Goal: Complete application form: Complete application form

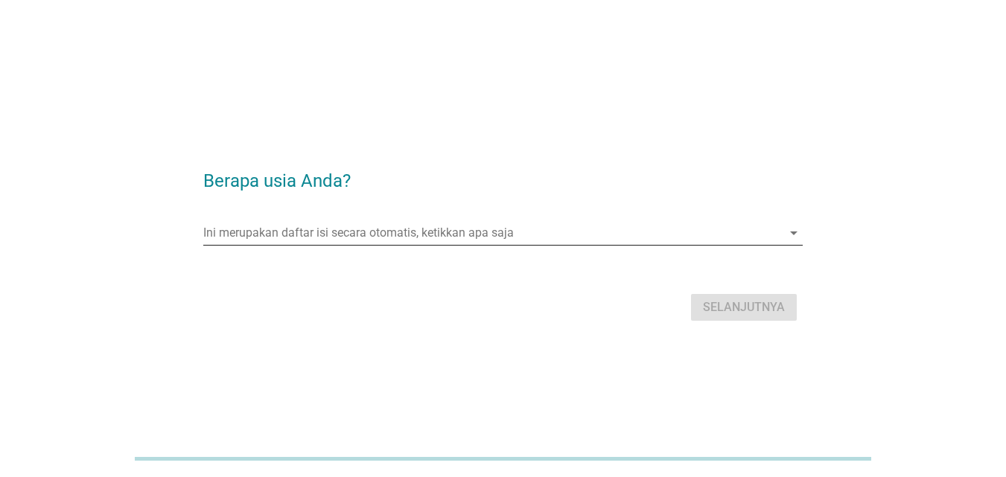
click at [782, 229] on div "arrow_drop_down" at bounding box center [792, 233] width 21 height 18
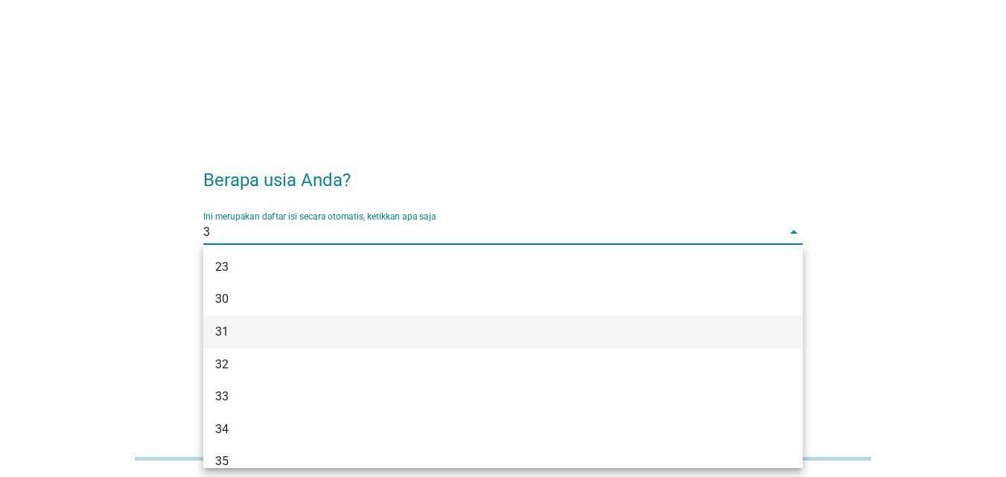
type input "39"
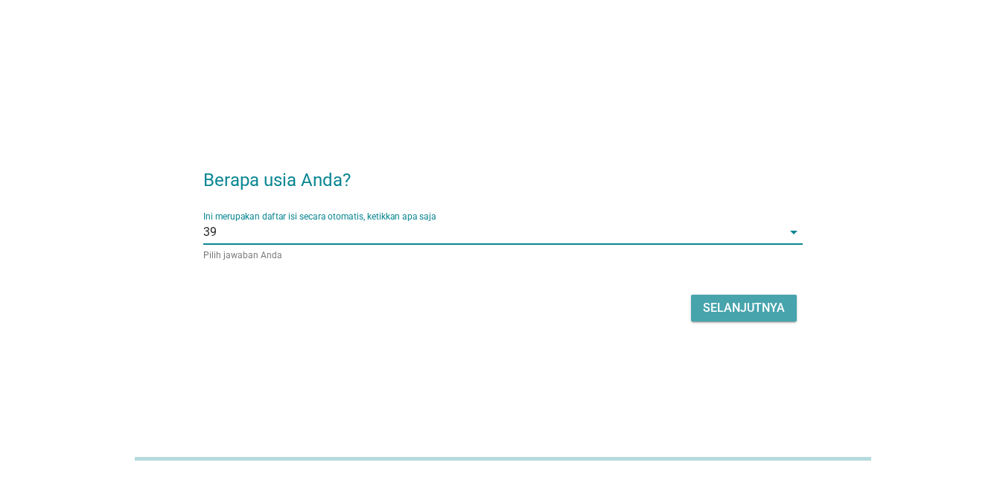
click at [758, 313] on div "Selanjutnya" at bounding box center [744, 308] width 82 height 18
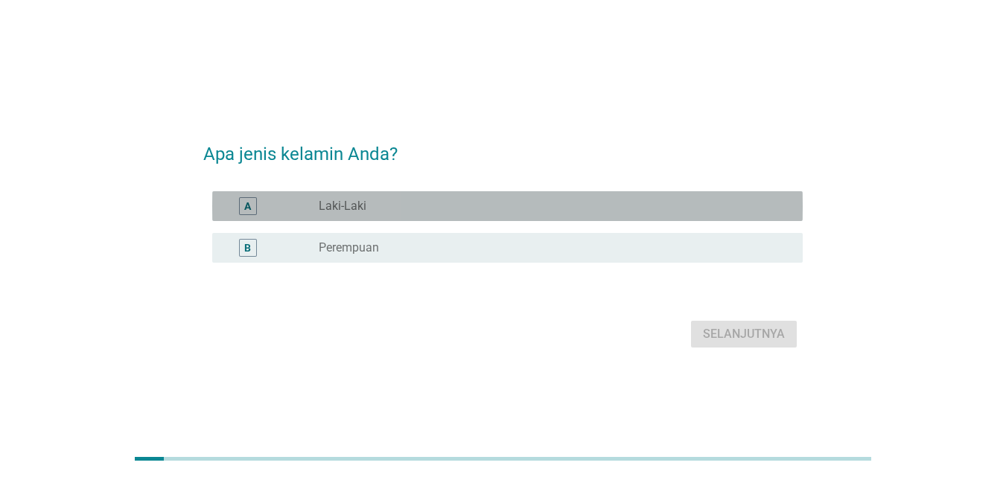
click at [680, 215] on div "A radio_button_unchecked Laki-Laki" at bounding box center [507, 206] width 590 height 30
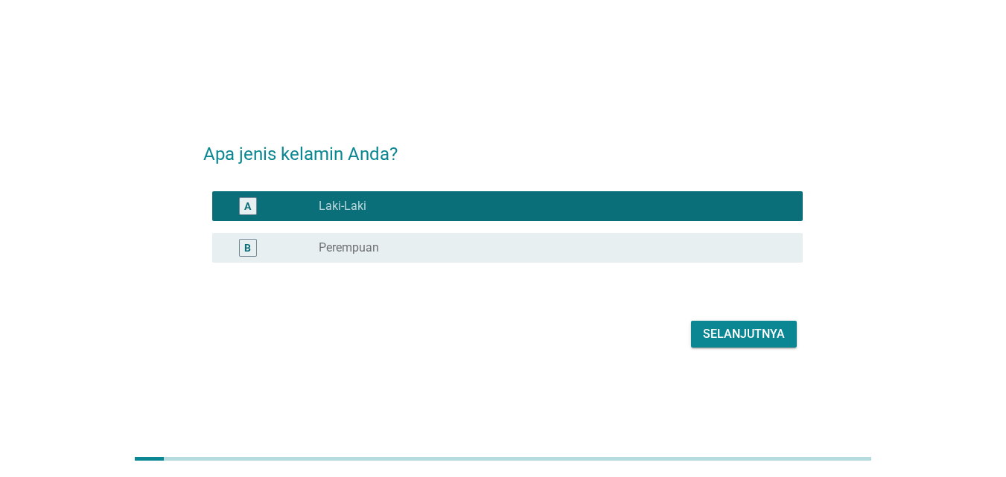
click at [713, 336] on div "Selanjutnya" at bounding box center [744, 334] width 82 height 18
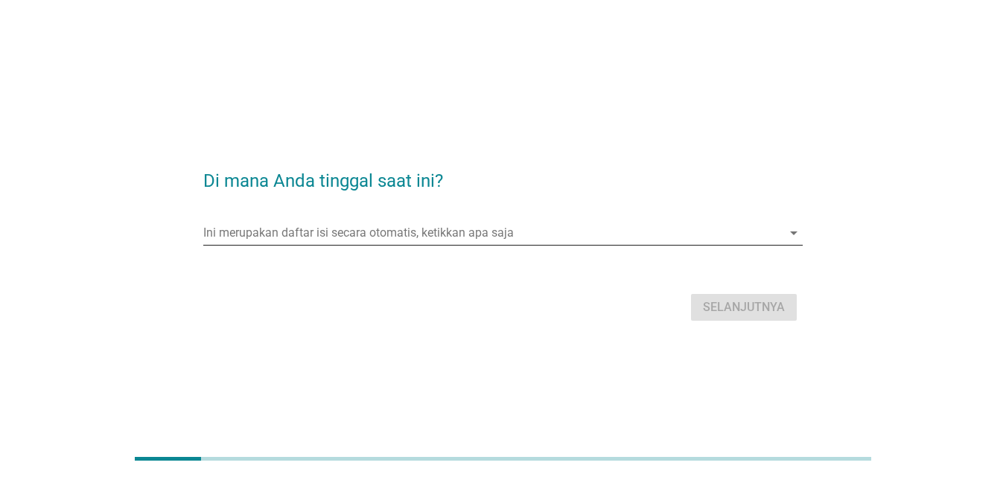
click at [485, 233] on input "Ini merupakan daftar isi secara otomatis, ketikkan apa saja" at bounding box center [492, 233] width 578 height 24
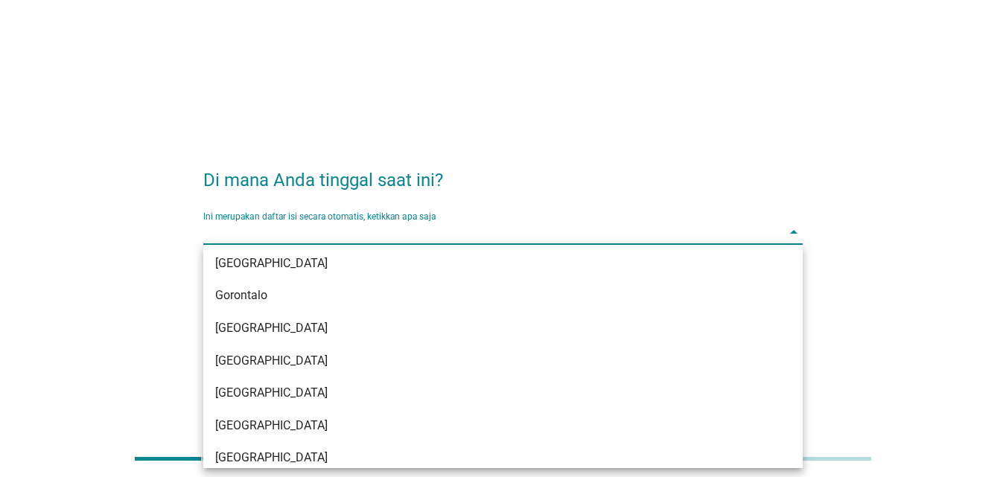
scroll to position [223, 0]
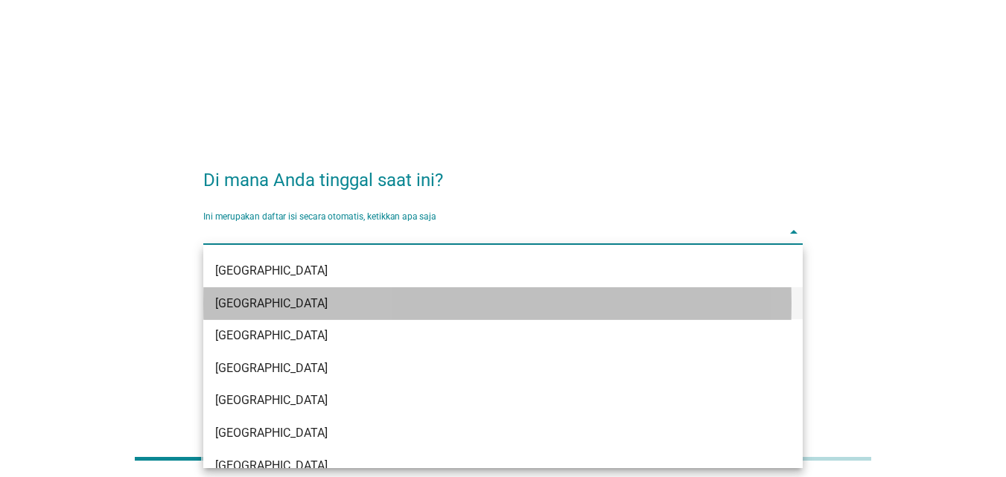
click at [339, 306] on div "[GEOGRAPHIC_DATA]" at bounding box center [479, 304] width 528 height 18
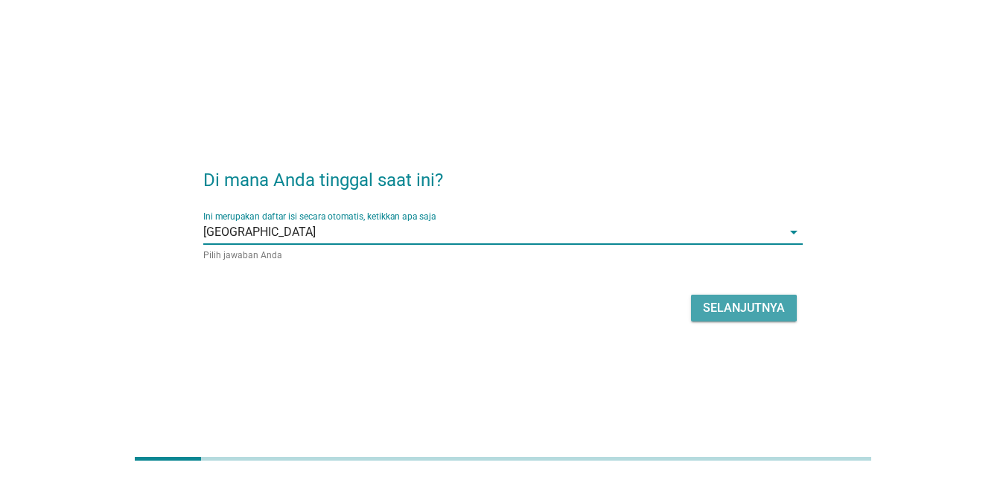
click at [701, 310] on button "Selanjutnya" at bounding box center [744, 308] width 106 height 27
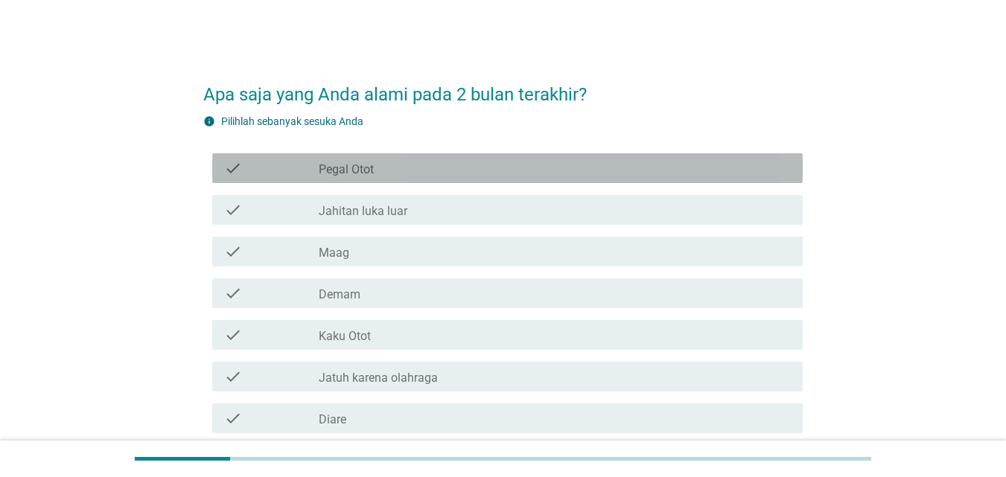
click at [439, 179] on div "check check_box_outline_blank Pegal Otot" at bounding box center [507, 168] width 590 height 30
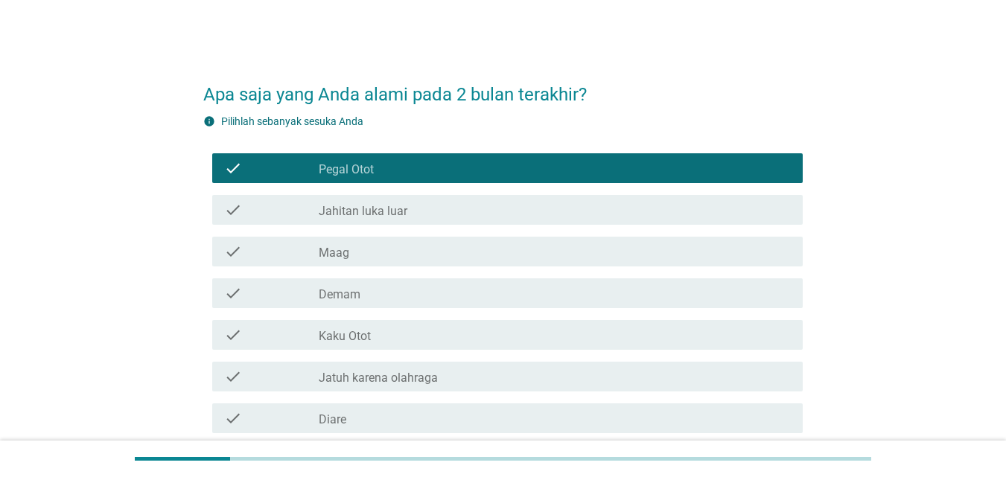
click at [436, 309] on div "check check_box_outline_blank Demam" at bounding box center [502, 293] width 599 height 42
click at [446, 301] on div "check_box_outline_blank Demam" at bounding box center [555, 293] width 472 height 18
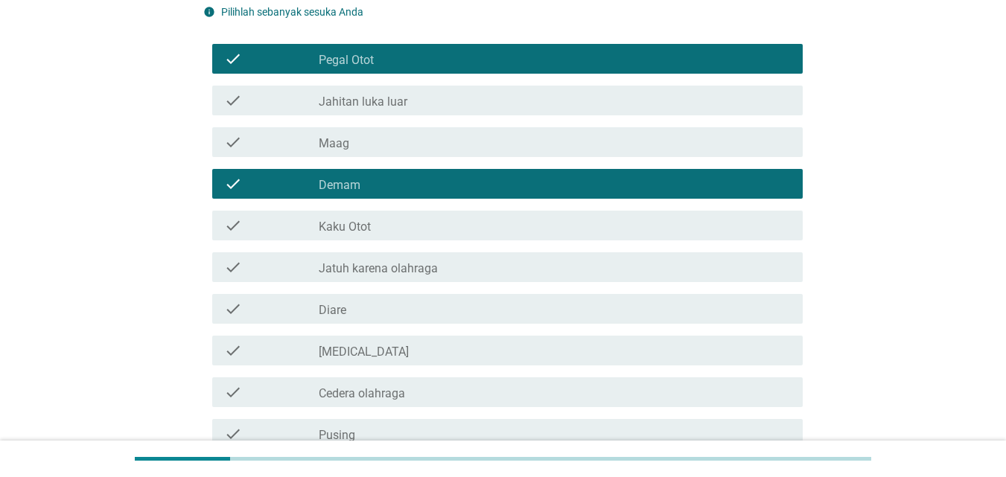
scroll to position [149, 0]
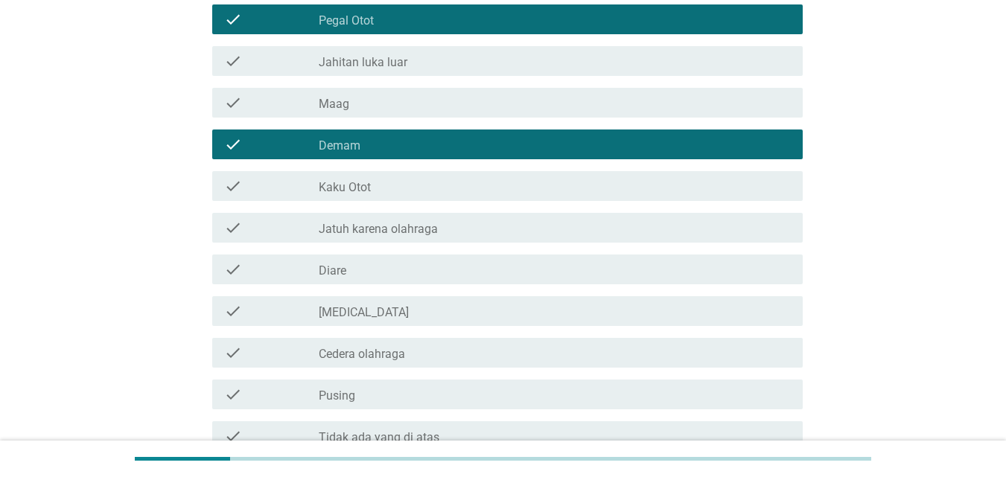
click at [499, 307] on div "check_box_outline_blank [MEDICAL_DATA]" at bounding box center [555, 311] width 472 height 18
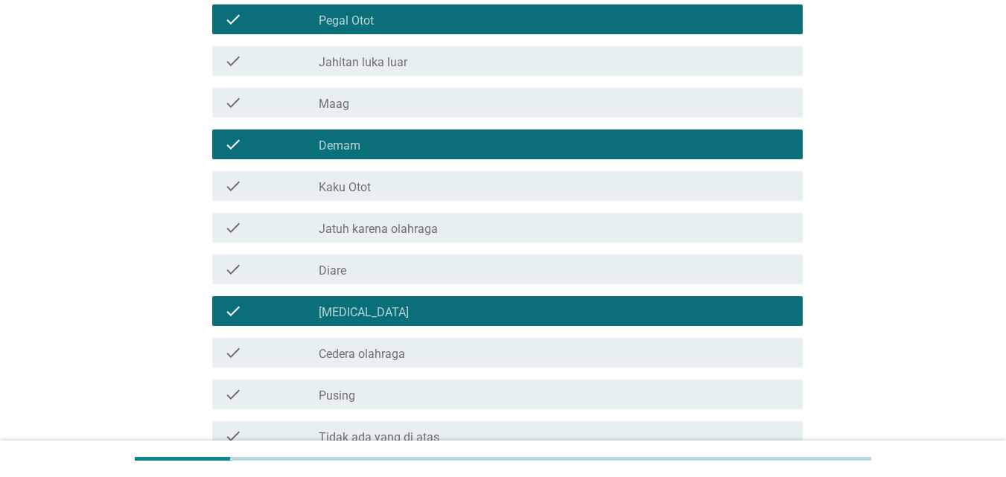
click at [452, 396] on div "check_box_outline_blank Pusing" at bounding box center [555, 395] width 472 height 18
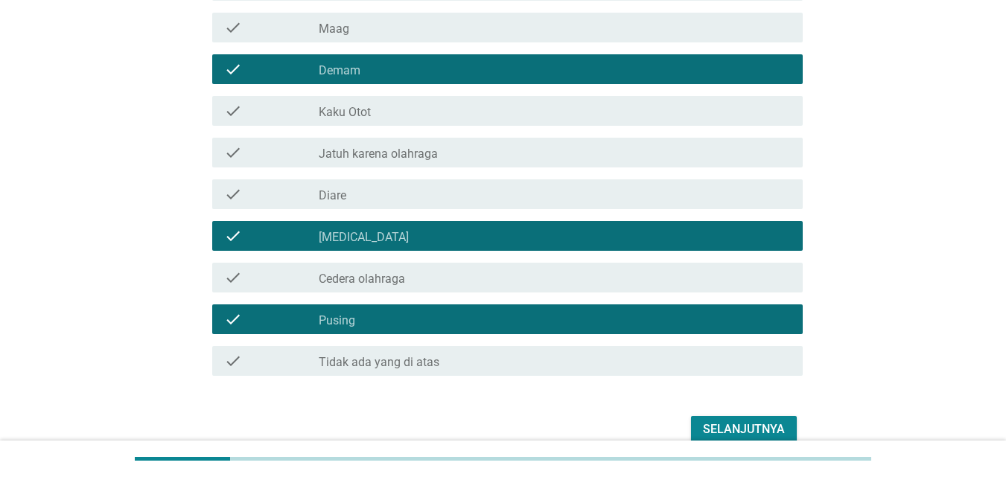
scroll to position [296, 0]
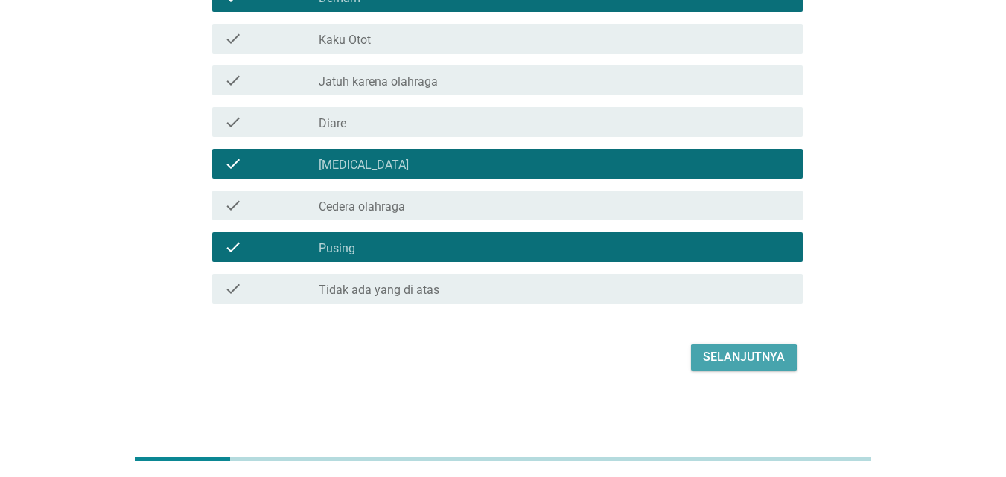
click at [723, 360] on div "Selanjutnya" at bounding box center [744, 357] width 82 height 18
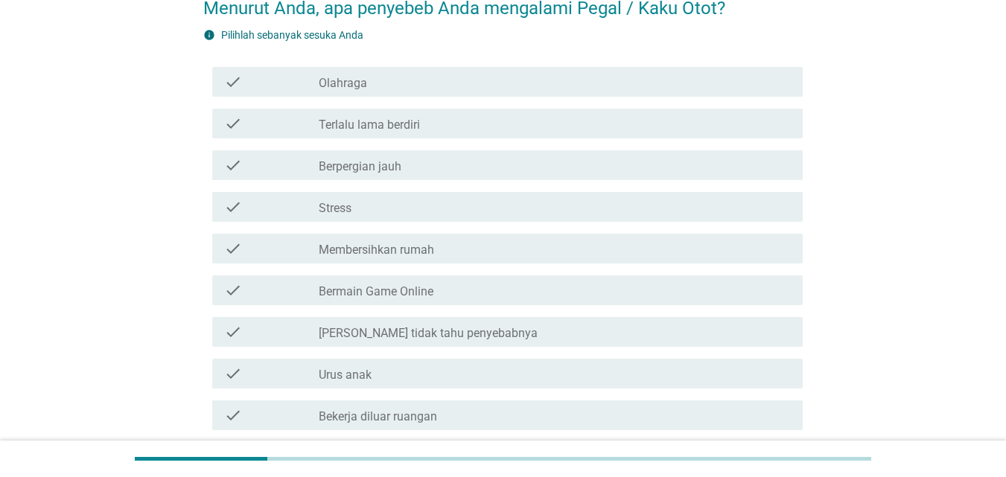
scroll to position [149, 0]
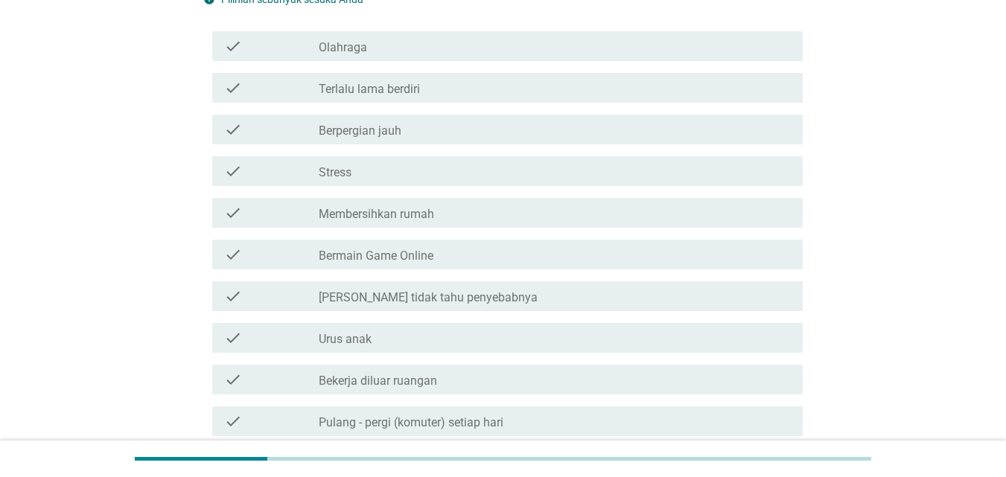
click at [526, 302] on div "check_box_outline_blank [PERSON_NAME] tidak tahu penyebabnya" at bounding box center [555, 296] width 472 height 18
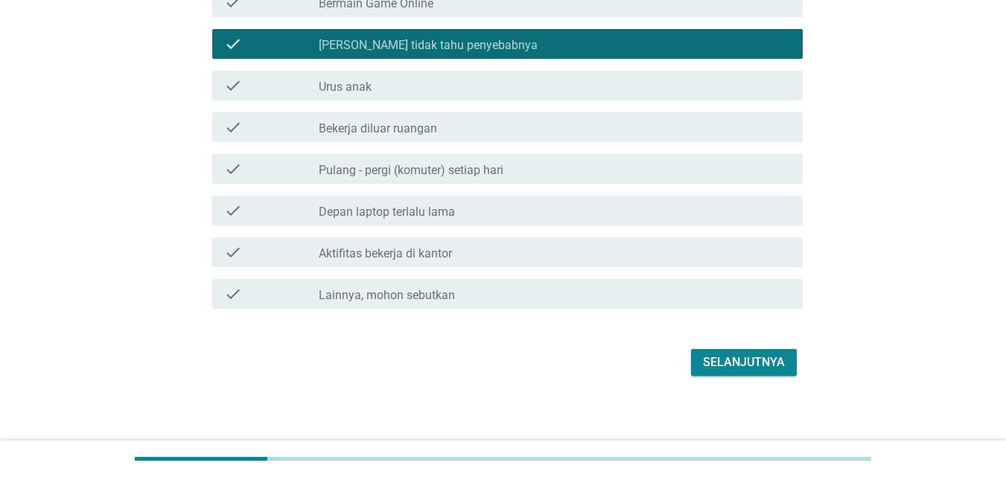
scroll to position [406, 0]
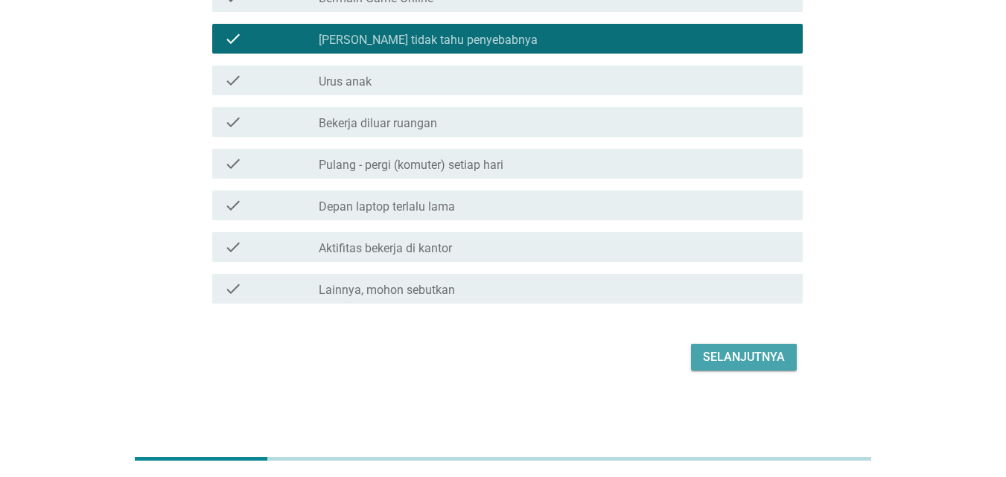
click at [741, 351] on div "Selanjutnya" at bounding box center [744, 357] width 82 height 18
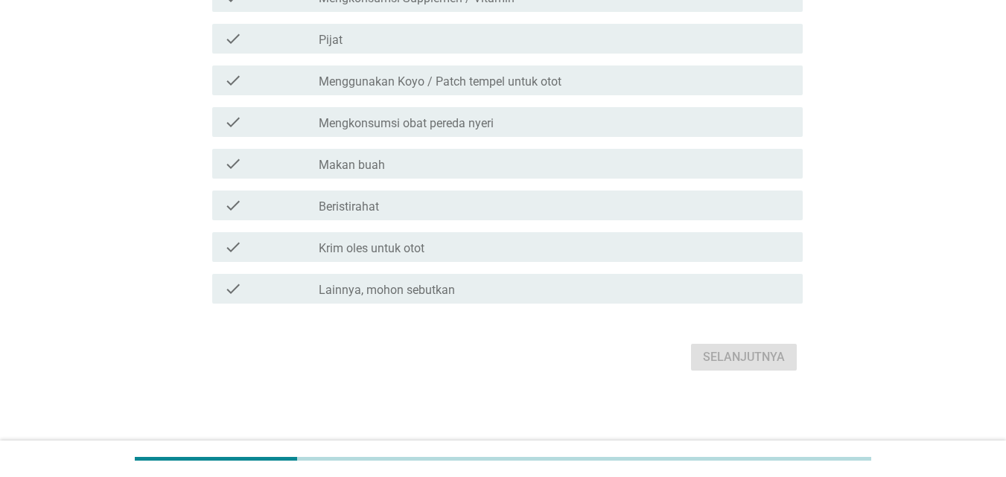
scroll to position [0, 0]
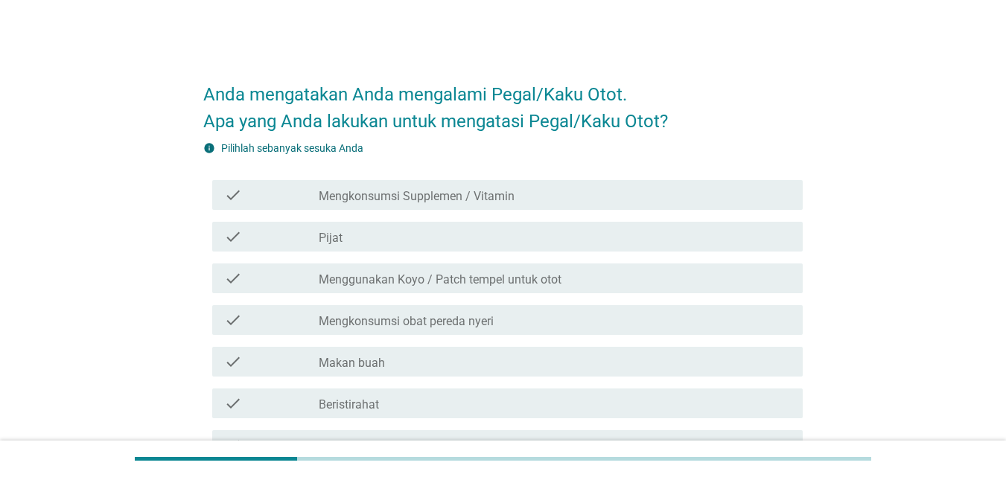
click at [479, 246] on div "check check_box_outline_blank Pijat" at bounding box center [507, 237] width 590 height 30
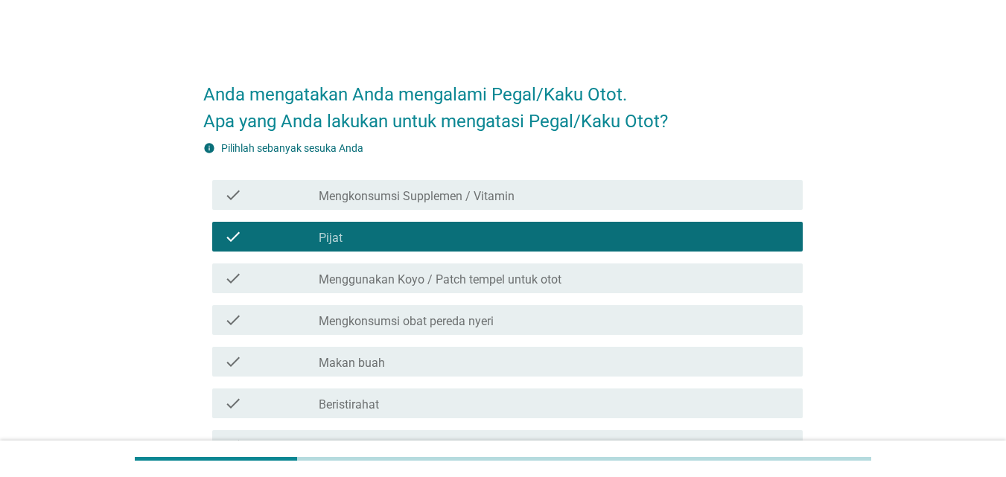
click at [470, 332] on div "check check_box_outline_blank Mengkonsumsi obat pereda nyeri" at bounding box center [507, 320] width 590 height 30
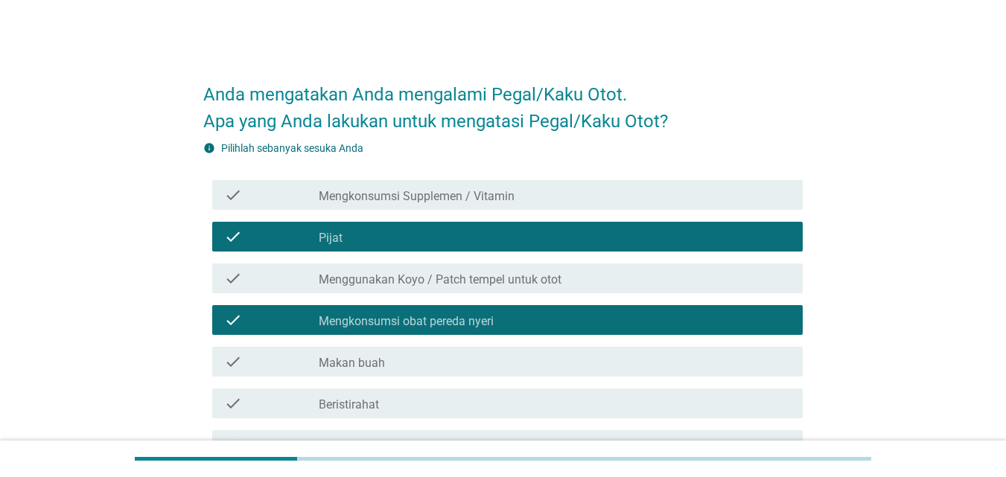
click at [511, 278] on label "Menggunakan Koyo / Patch tempel untuk otot" at bounding box center [440, 279] width 243 height 15
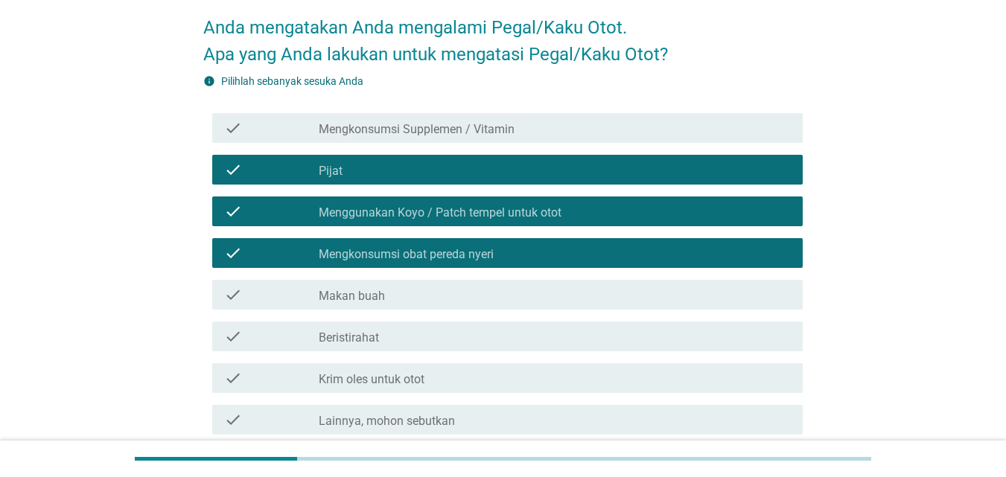
scroll to position [149, 0]
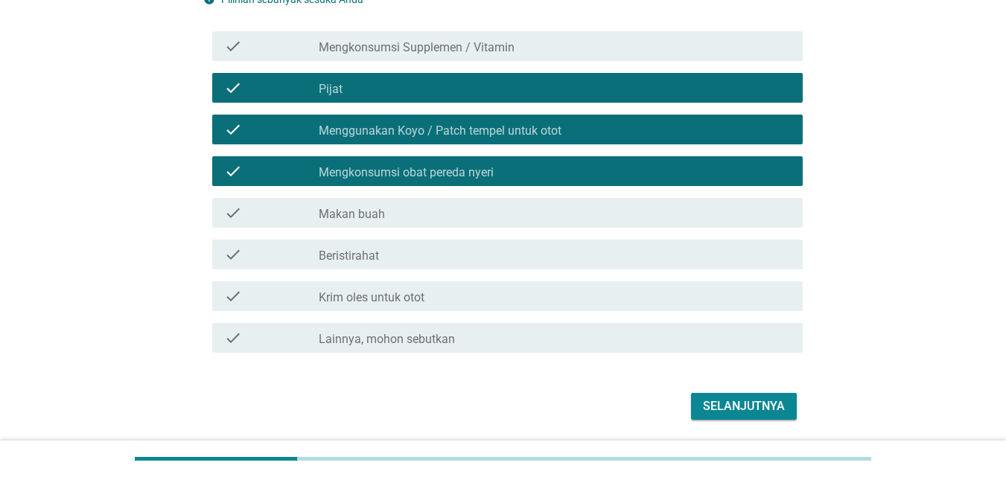
click at [534, 262] on div "check_box_outline_blank Beristirahat" at bounding box center [555, 255] width 472 height 18
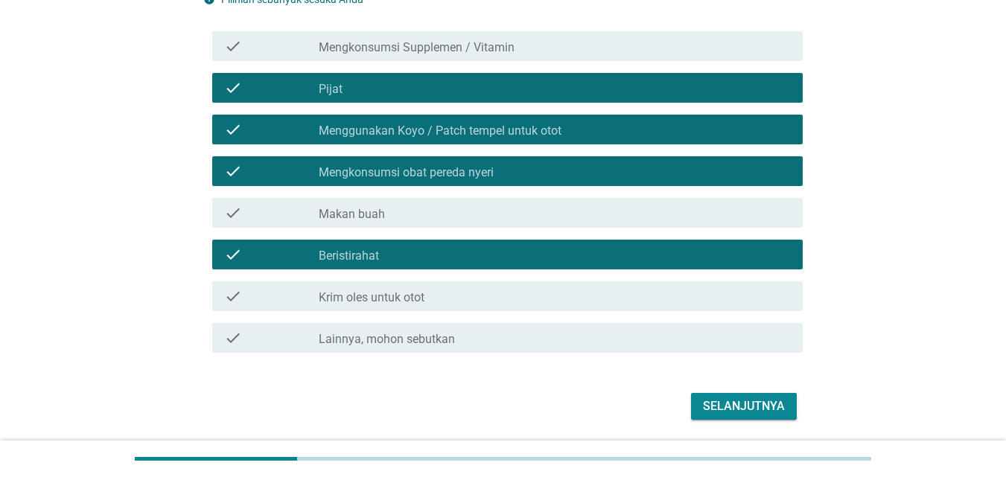
drag, startPoint x: 538, startPoint y: 281, endPoint x: 569, endPoint y: 292, distance: 33.2
click at [539, 281] on div "check check_box_outline_blank Krim oles untuk otot" at bounding box center [507, 296] width 590 height 30
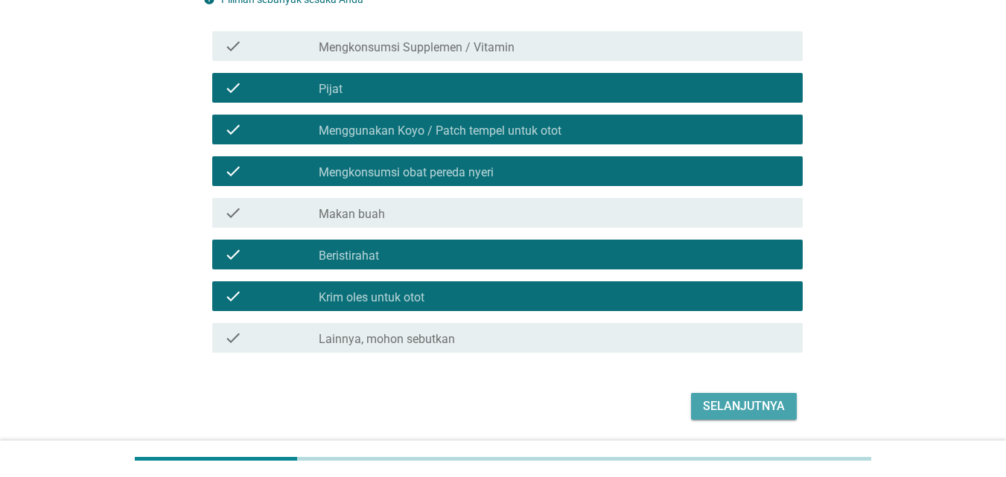
click at [744, 404] on div "Selanjutnya" at bounding box center [744, 406] width 82 height 18
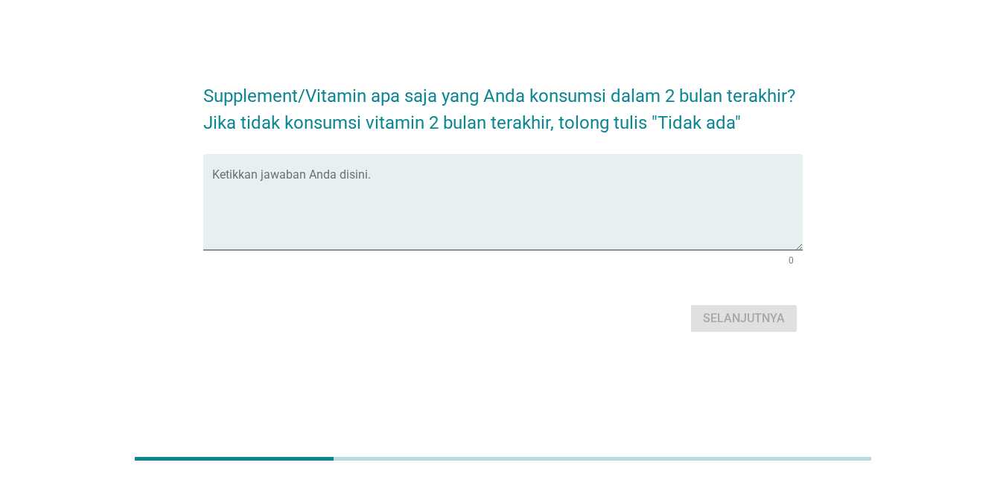
scroll to position [0, 0]
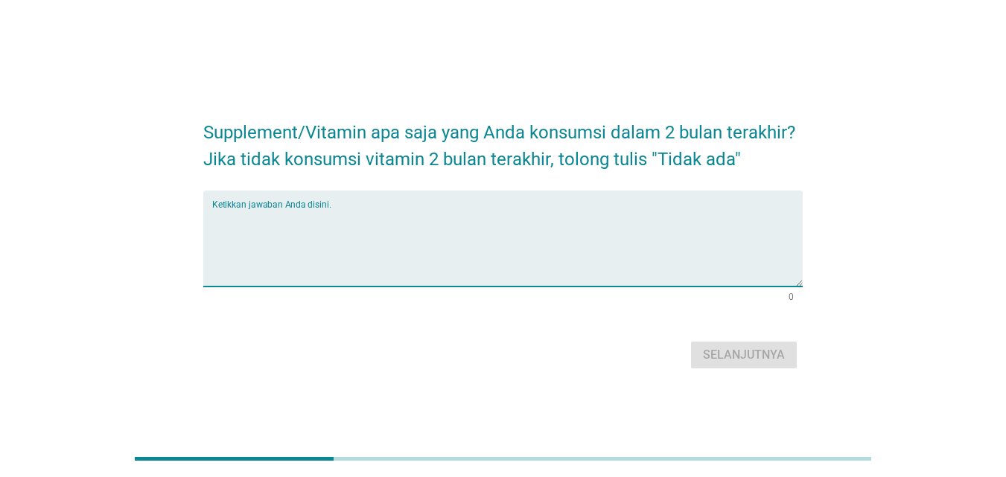
click at [578, 246] on textarea "Ketikkan jawaban Anda disini." at bounding box center [507, 247] width 590 height 78
type textarea "tidak ada"
click at [779, 368] on button "Selanjutnya" at bounding box center [744, 355] width 106 height 27
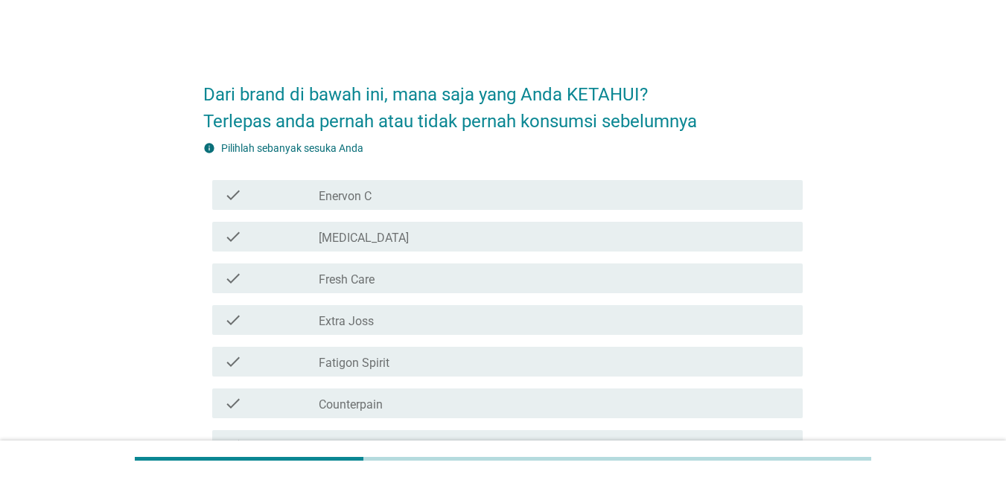
click at [476, 197] on div "check_box_outline_blank Enervon C" at bounding box center [555, 195] width 472 height 18
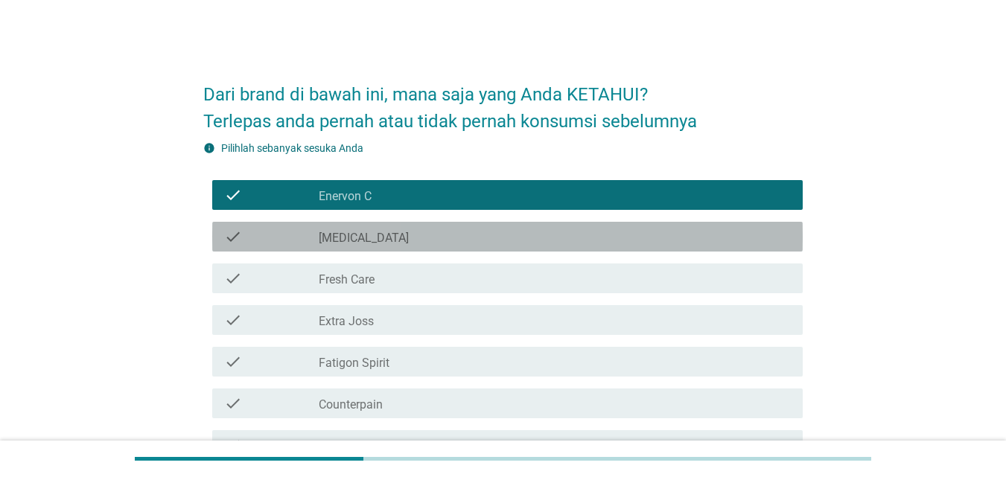
click at [483, 237] on div "check_box_outline_blank [MEDICAL_DATA]" at bounding box center [555, 237] width 472 height 18
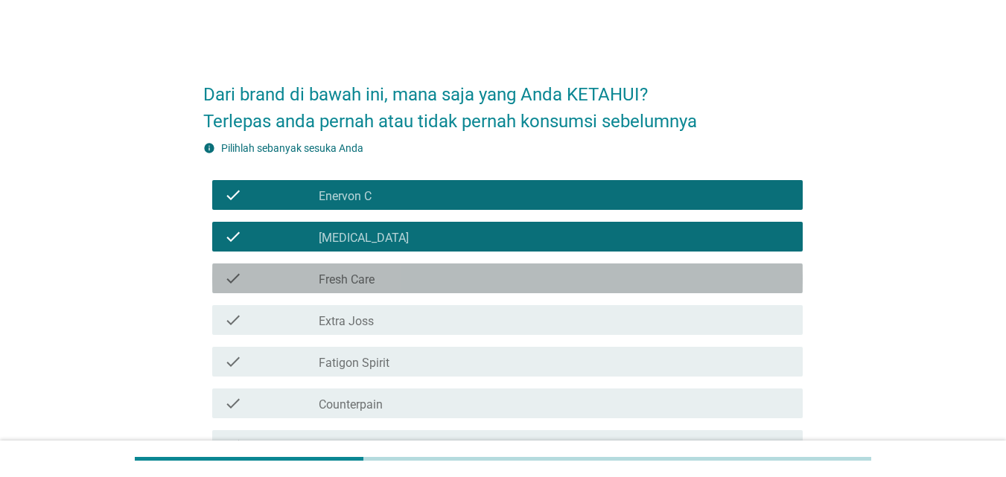
click at [475, 280] on div "check_box_outline_blank Fresh Care" at bounding box center [555, 278] width 472 height 18
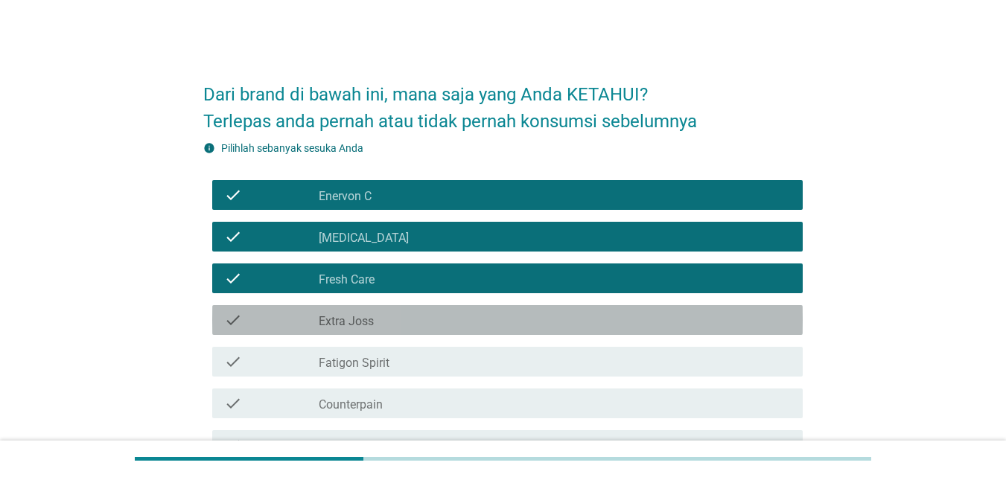
click at [464, 317] on div "check_box_outline_blank Extra Joss" at bounding box center [555, 320] width 472 height 18
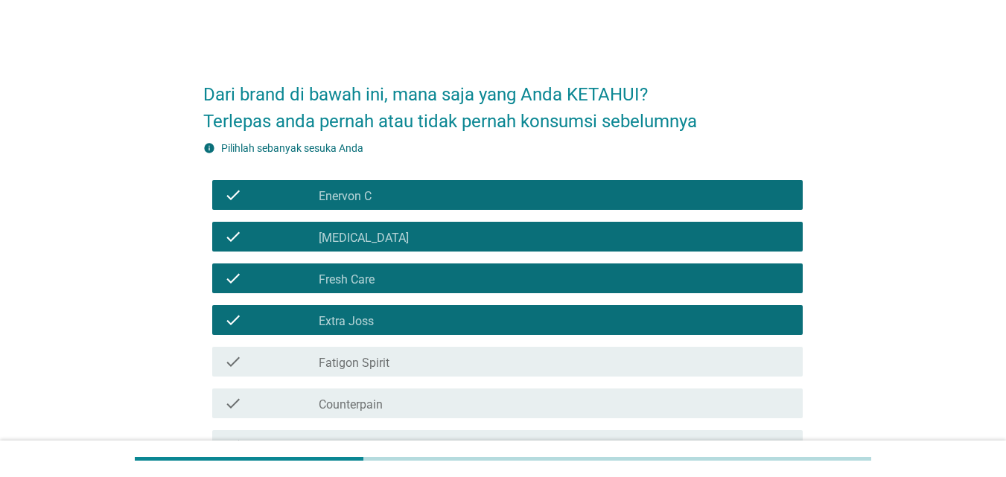
click at [465, 365] on div "check_box_outline_blank Fatigon Spirit" at bounding box center [555, 362] width 472 height 18
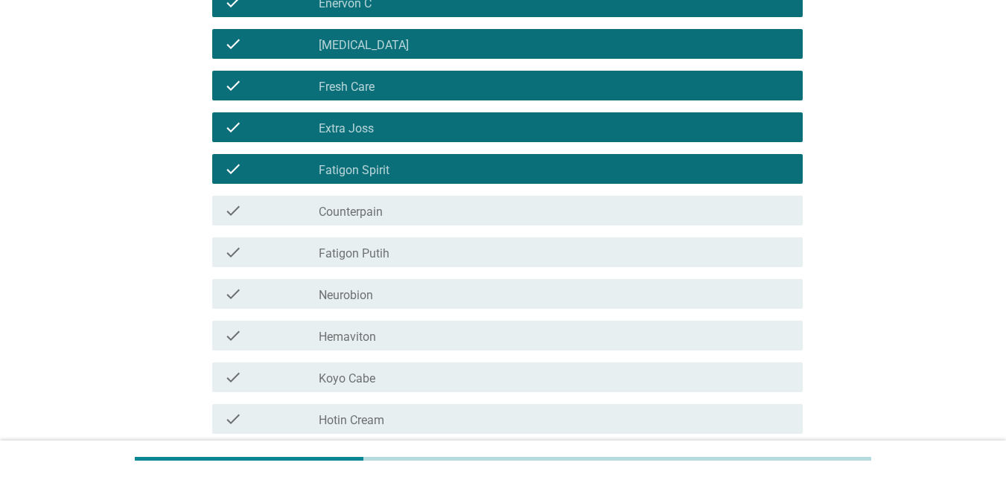
scroll to position [223, 0]
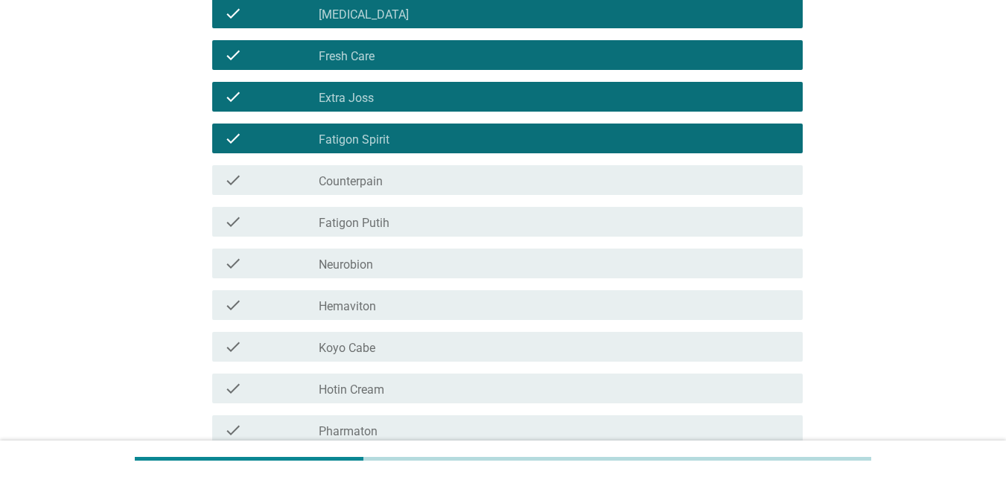
click at [445, 185] on div "check_box_outline_blank Counterpain" at bounding box center [555, 180] width 472 height 18
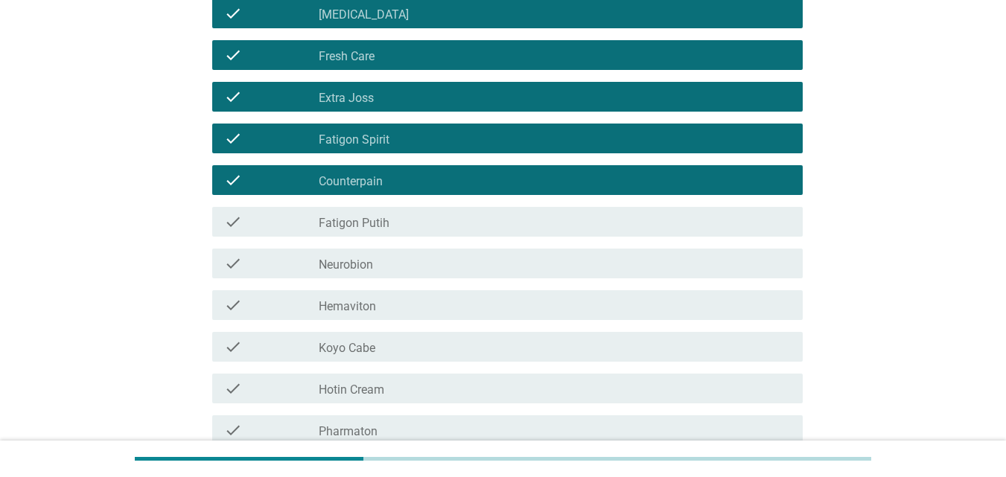
click at [453, 273] on div "check check_box_outline_blank Neurobion" at bounding box center [507, 264] width 590 height 30
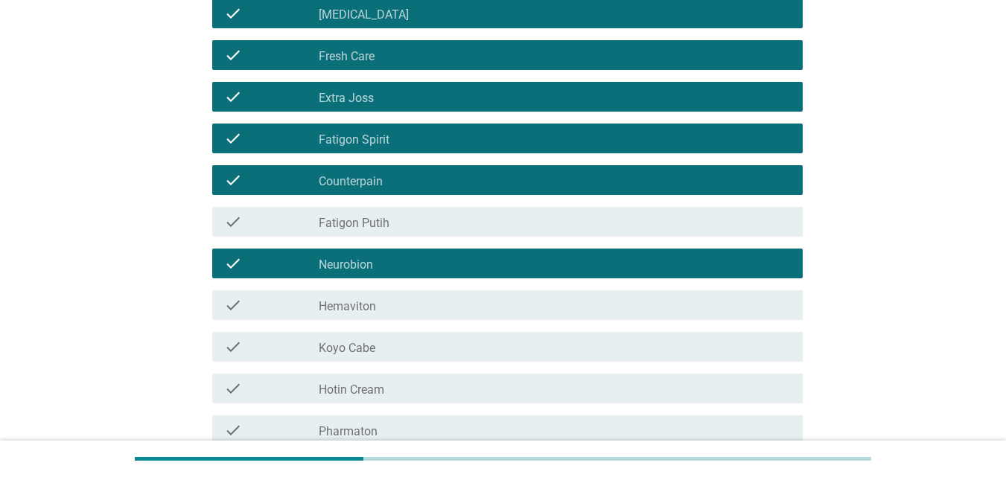
click at [450, 300] on div "check_box_outline_blank Hemaviton" at bounding box center [555, 305] width 472 height 18
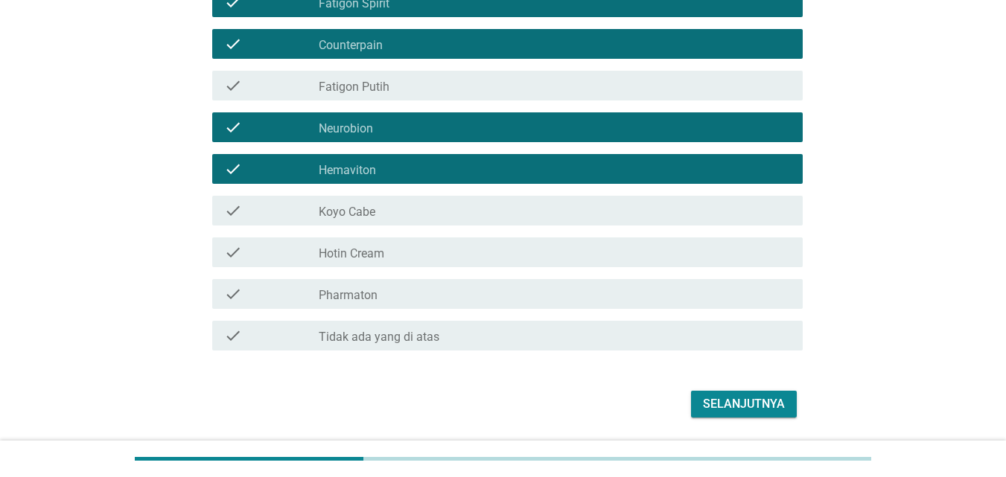
scroll to position [372, 0]
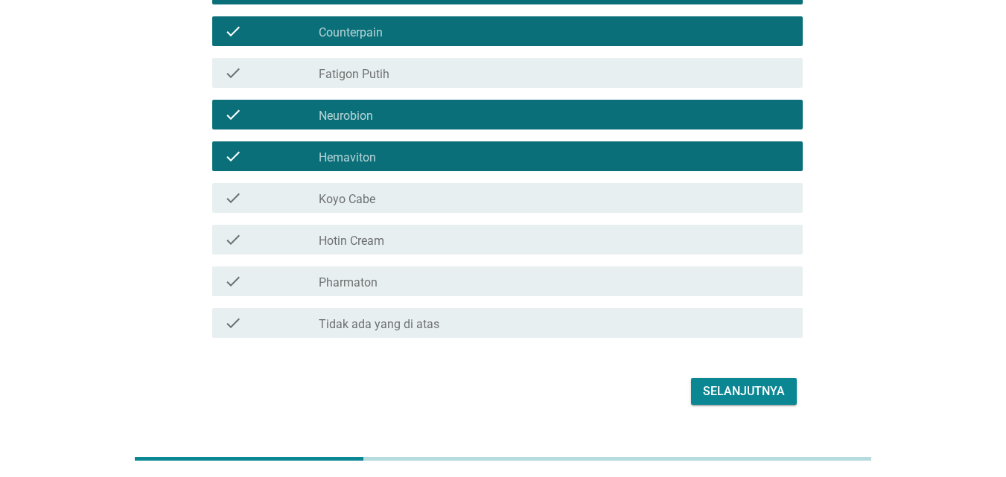
click at [428, 186] on div "check check_box_outline_blank Koyo Cabe" at bounding box center [507, 198] width 590 height 30
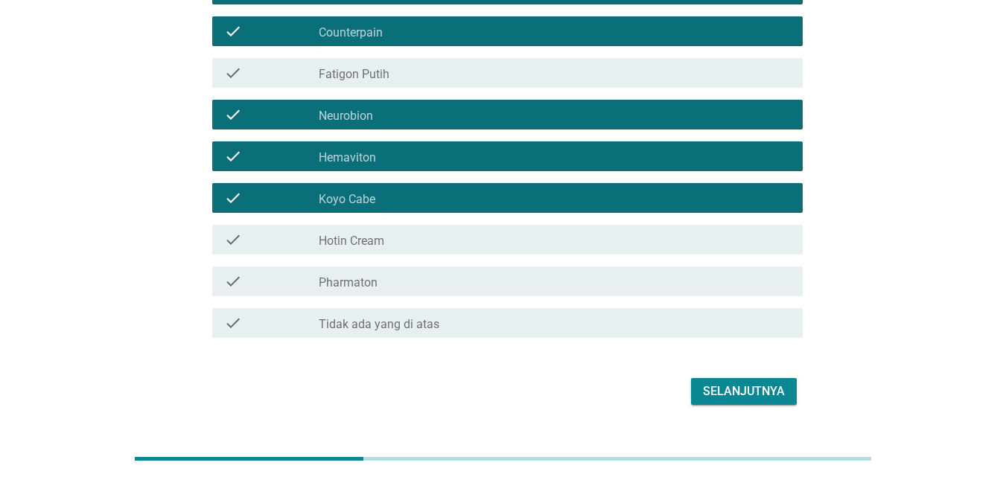
click at [432, 248] on div "check_box_outline_blank Hotin Cream" at bounding box center [555, 240] width 472 height 18
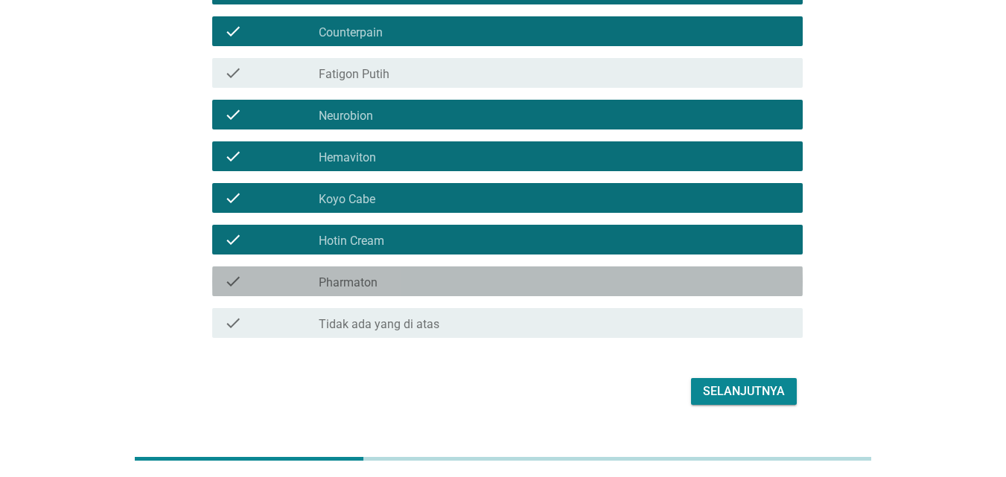
click at [429, 282] on div "check_box_outline_blank Pharmaton" at bounding box center [555, 281] width 472 height 18
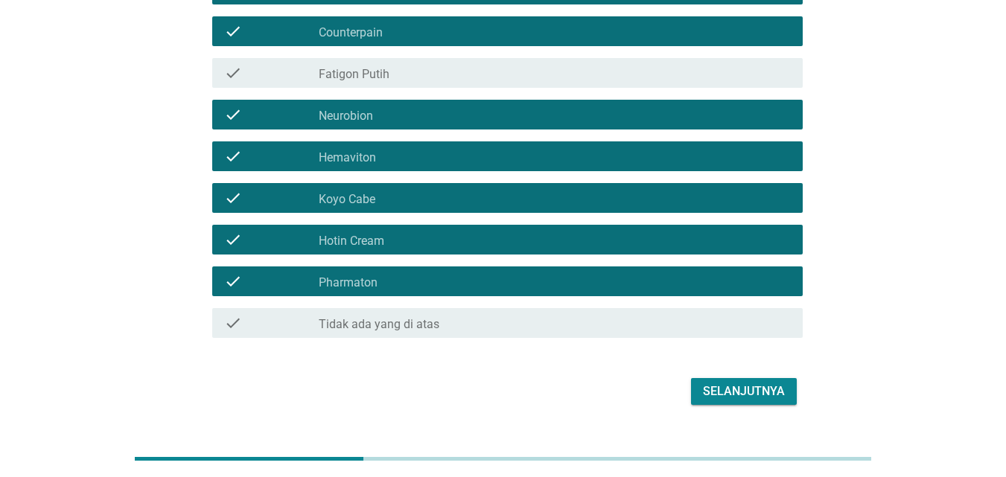
click at [753, 401] on button "Selanjutnya" at bounding box center [744, 391] width 106 height 27
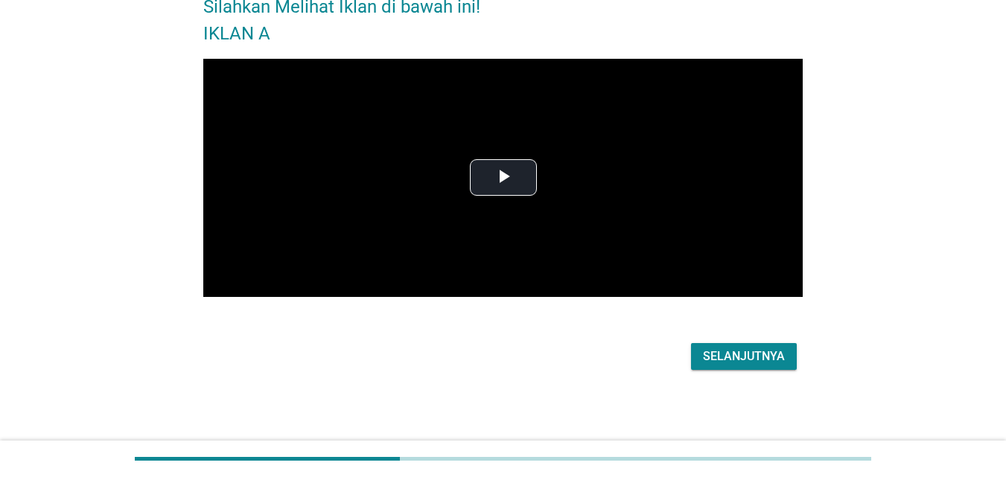
scroll to position [0, 0]
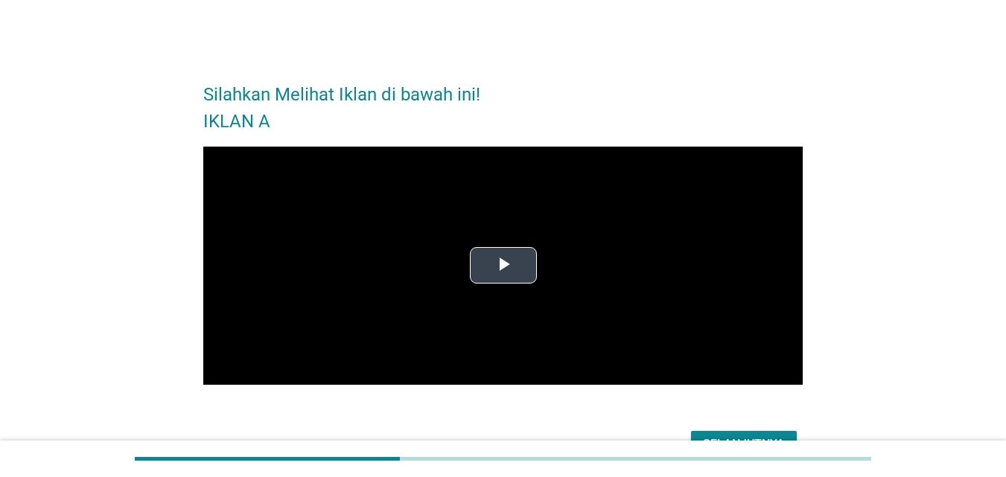
click at [503, 266] on span "Video Player" at bounding box center [503, 266] width 0 height 0
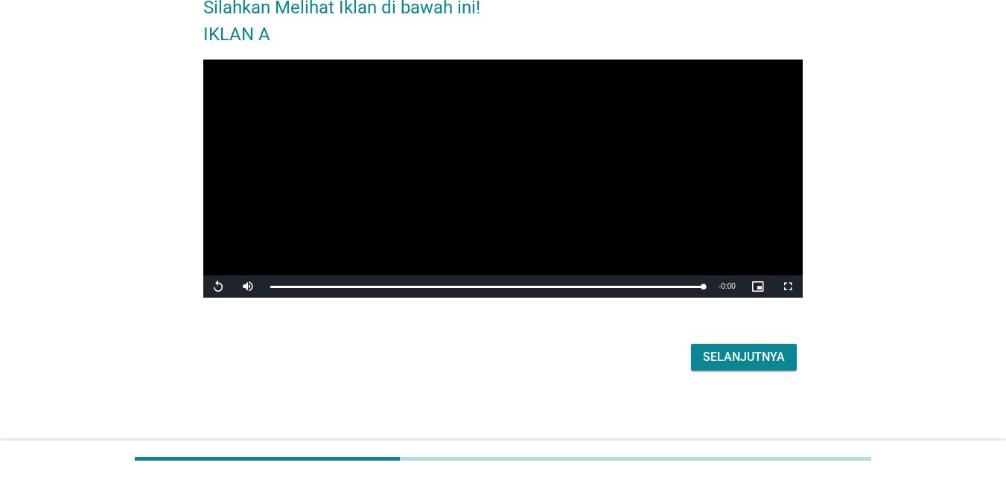
scroll to position [88, 0]
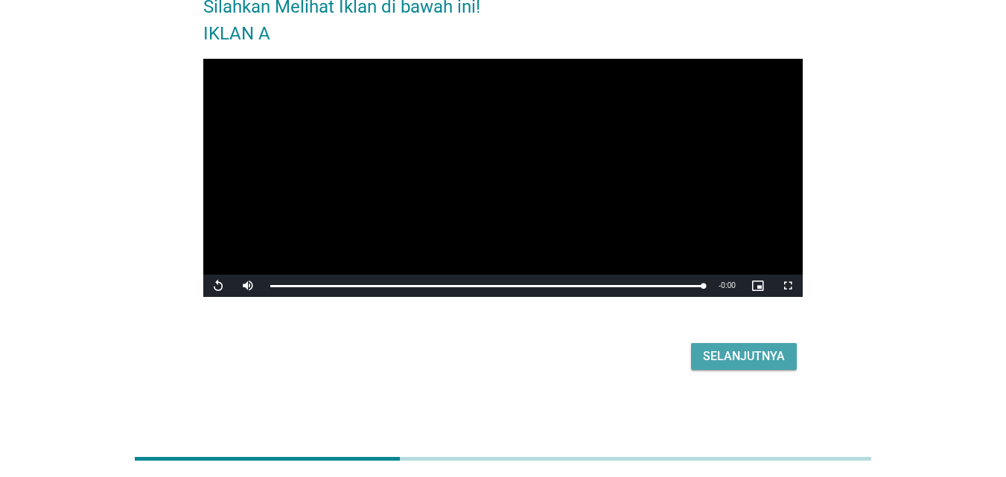
click at [759, 351] on div "Selanjutnya" at bounding box center [744, 357] width 82 height 18
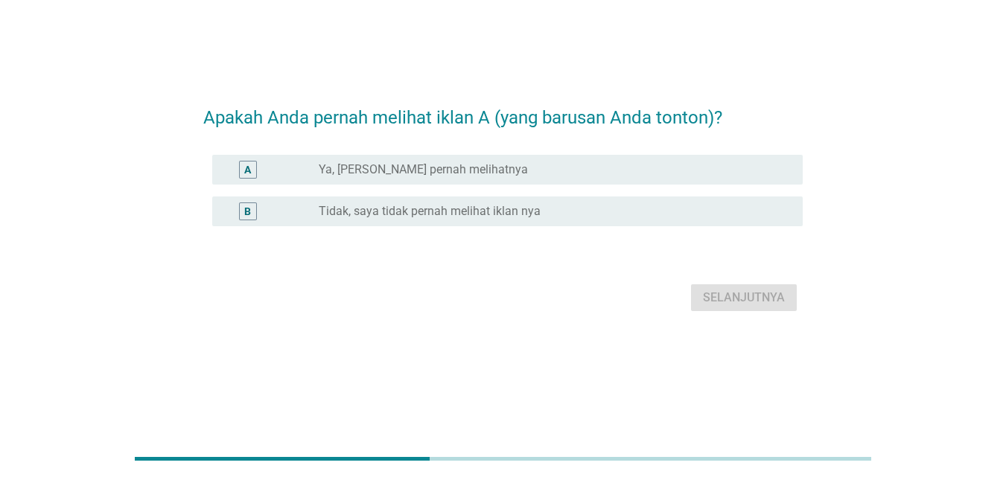
scroll to position [0, 0]
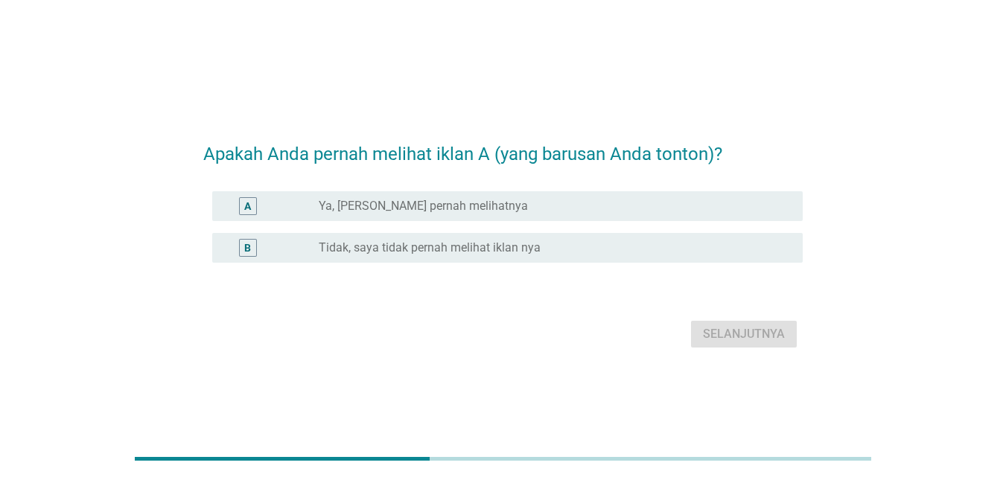
click at [454, 245] on label "Tidak, saya tidak pernah melihat iklan nya" at bounding box center [430, 247] width 222 height 15
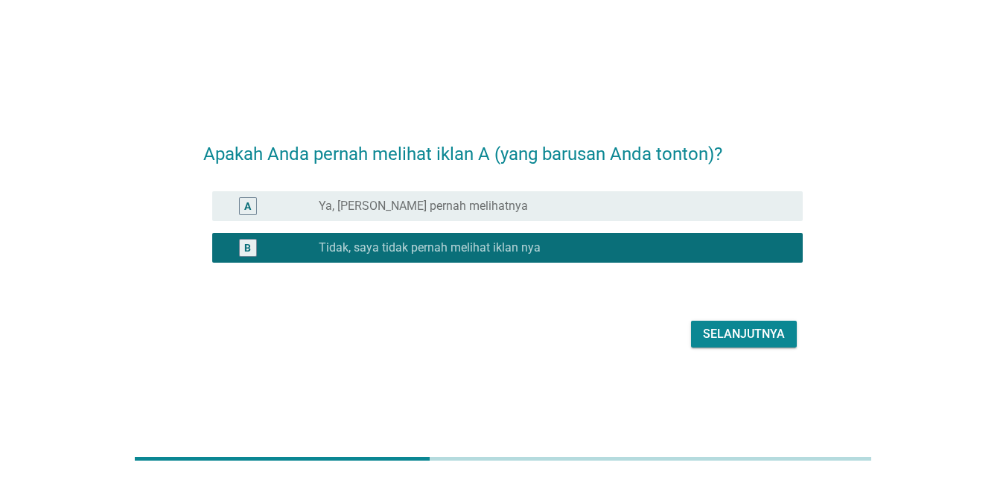
click at [708, 337] on div "Selanjutnya" at bounding box center [744, 334] width 82 height 18
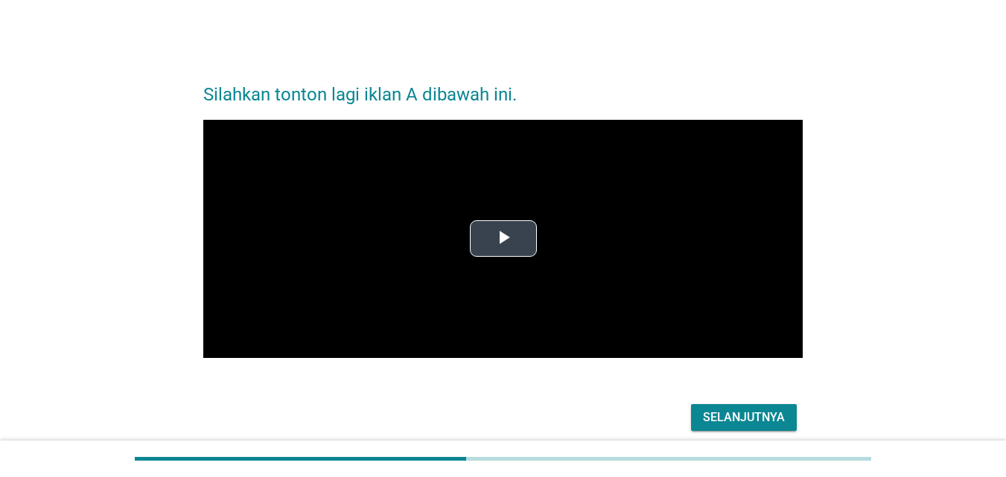
click at [503, 239] on span "Video Player" at bounding box center [503, 239] width 0 height 0
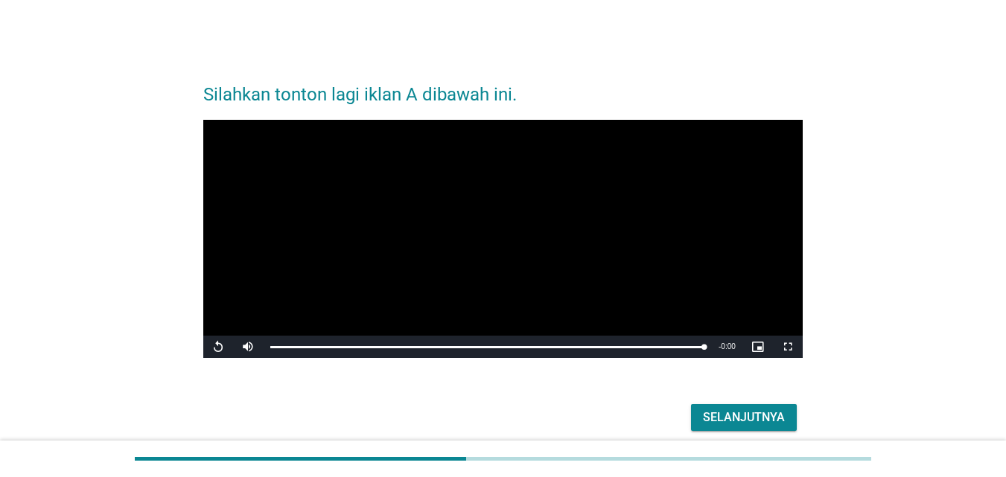
click at [765, 419] on div "Selanjutnya" at bounding box center [744, 418] width 82 height 18
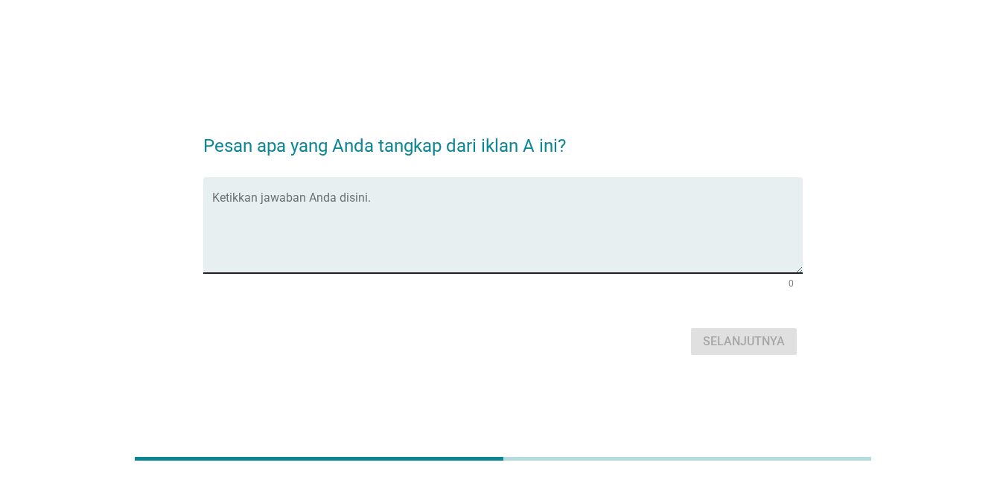
click at [503, 191] on div "Ketikkan jawaban Anda disini." at bounding box center [507, 225] width 590 height 96
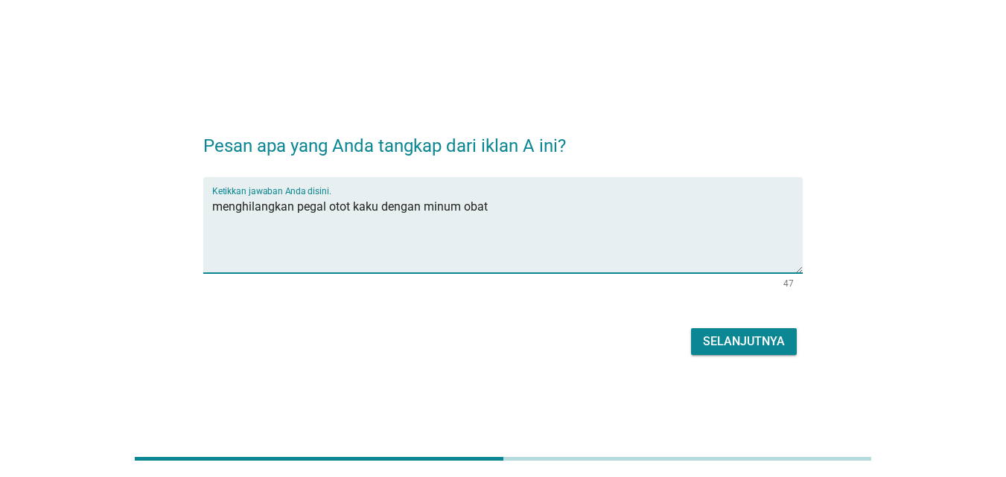
type textarea "menghilangkan pegal otot kaku dengan minum obat"
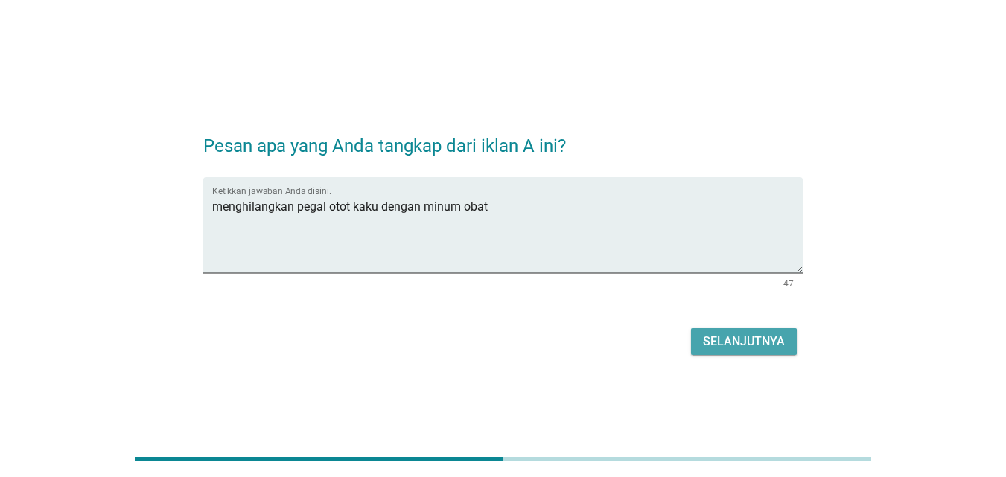
click at [732, 349] on div "Selanjutnya" at bounding box center [744, 342] width 82 height 18
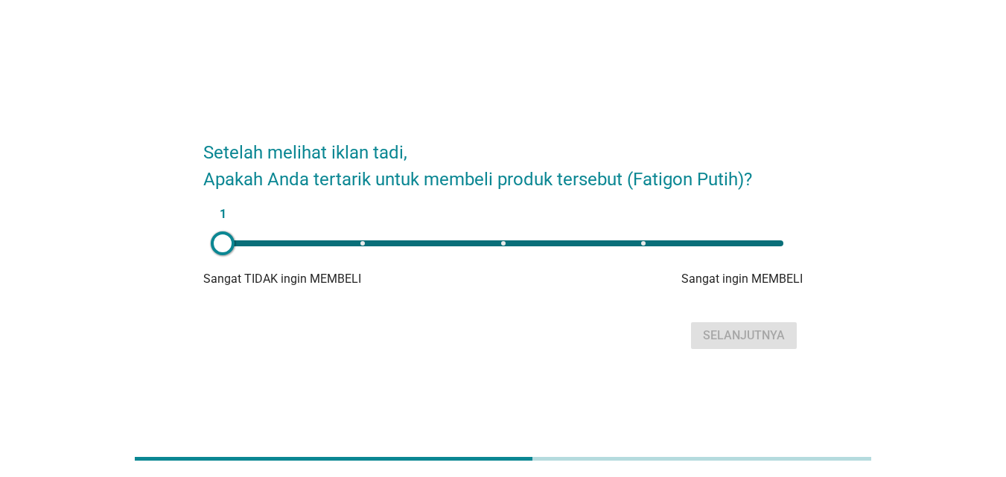
click at [518, 243] on div "1" at bounding box center [503, 243] width 560 height 6
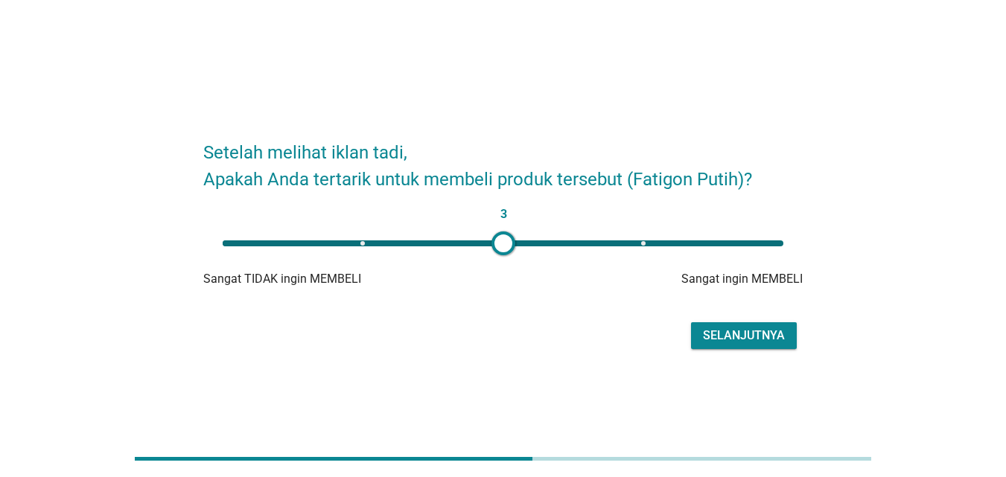
click at [616, 238] on div "3" at bounding box center [503, 244] width 584 height 30
type input "4"
click at [735, 343] on div "Selanjutnya" at bounding box center [744, 336] width 82 height 18
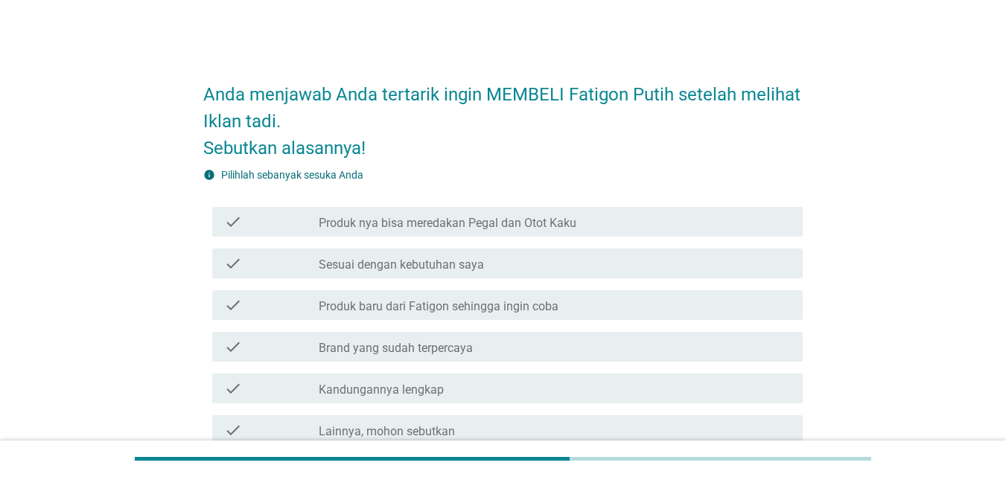
scroll to position [74, 0]
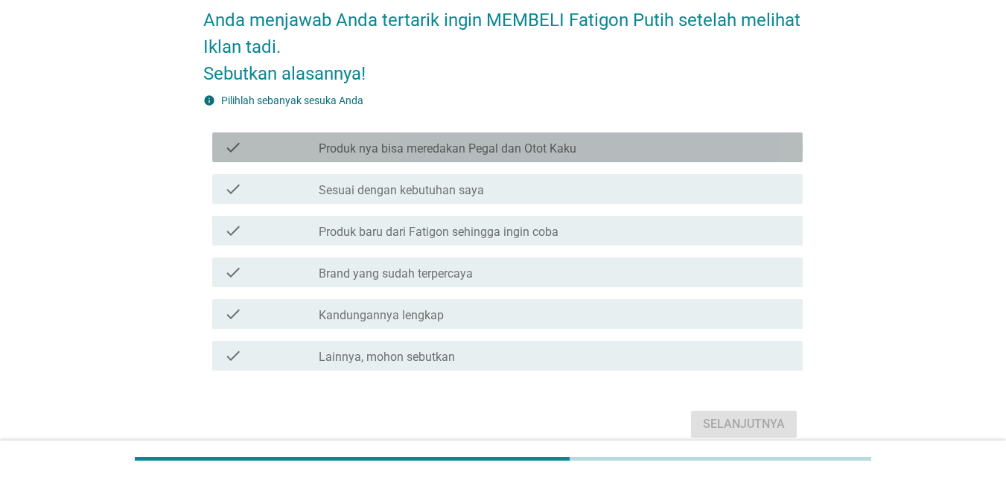
click at [529, 152] on label "Produk nya bisa meredakan Pegal dan Otot Kaku" at bounding box center [448, 148] width 258 height 15
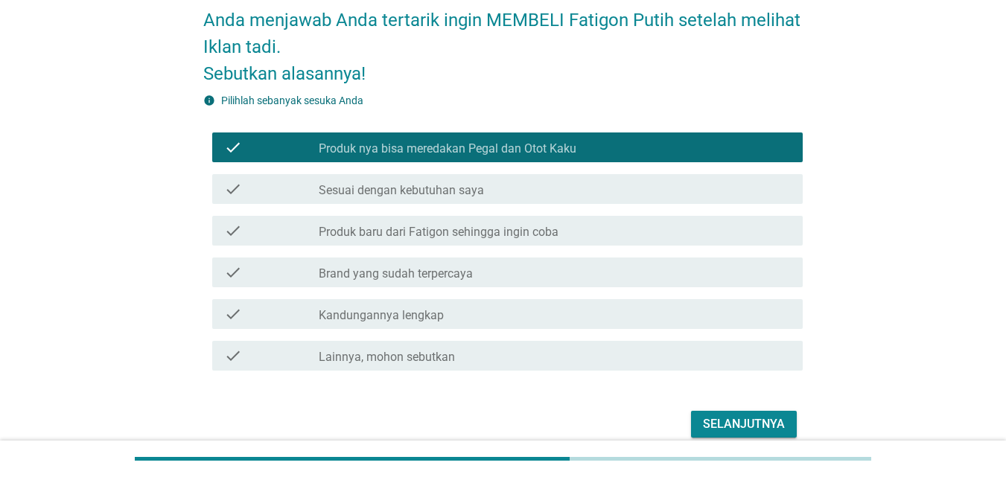
click at [528, 267] on div "check_box_outline_blank Brand yang sudah terpercaya" at bounding box center [555, 272] width 472 height 18
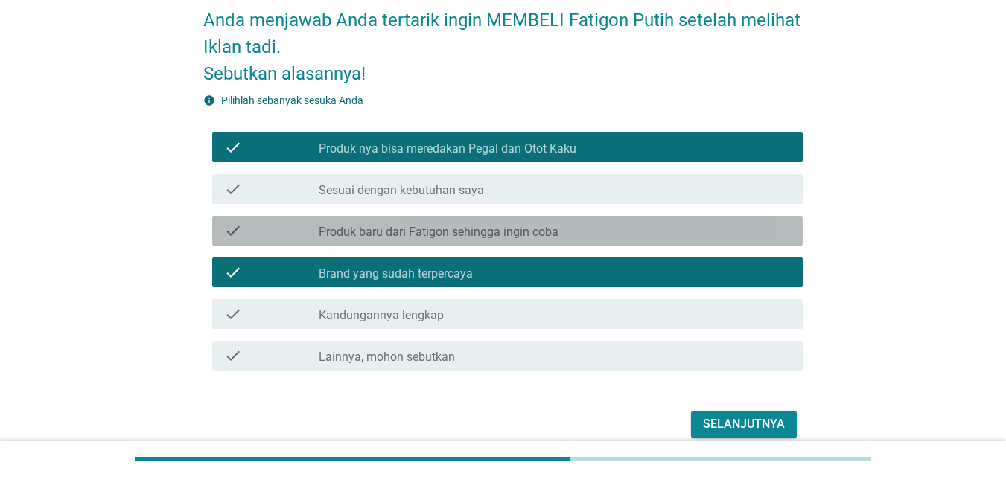
click at [566, 242] on div "check check_box_outline_blank Produk baru dari Fatigon sehingga ingin coba" at bounding box center [507, 231] width 590 height 30
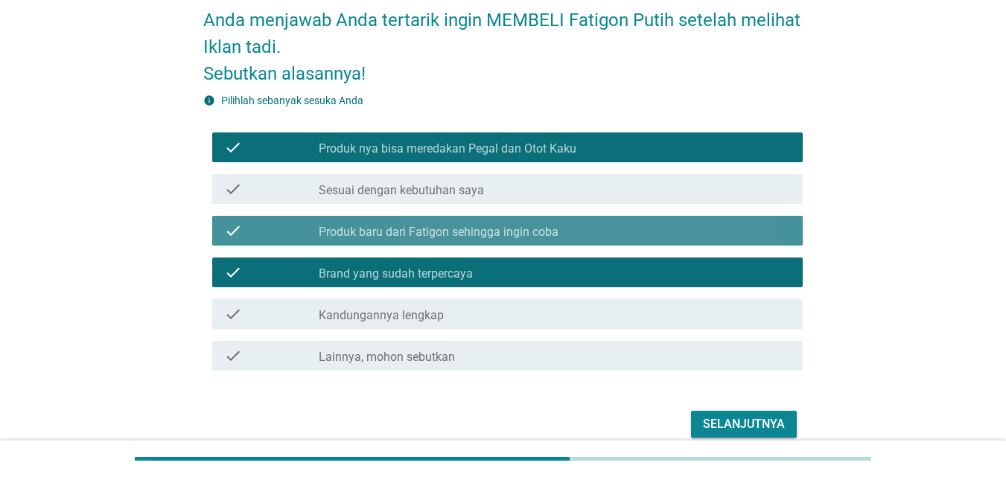
click at [628, 238] on div "check_box_outline_blank Produk baru dari Fatigon sehingga ingin coba" at bounding box center [555, 231] width 472 height 18
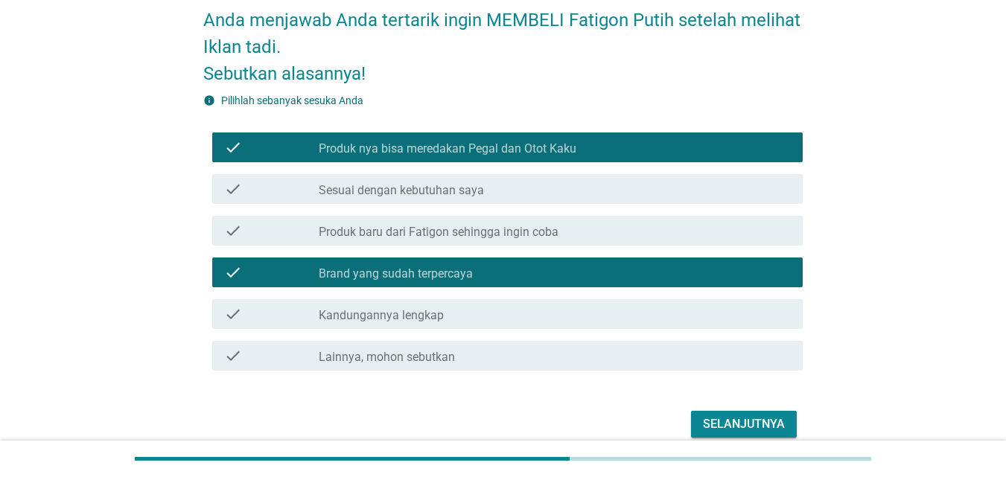
click at [735, 412] on button "Selanjutnya" at bounding box center [744, 424] width 106 height 27
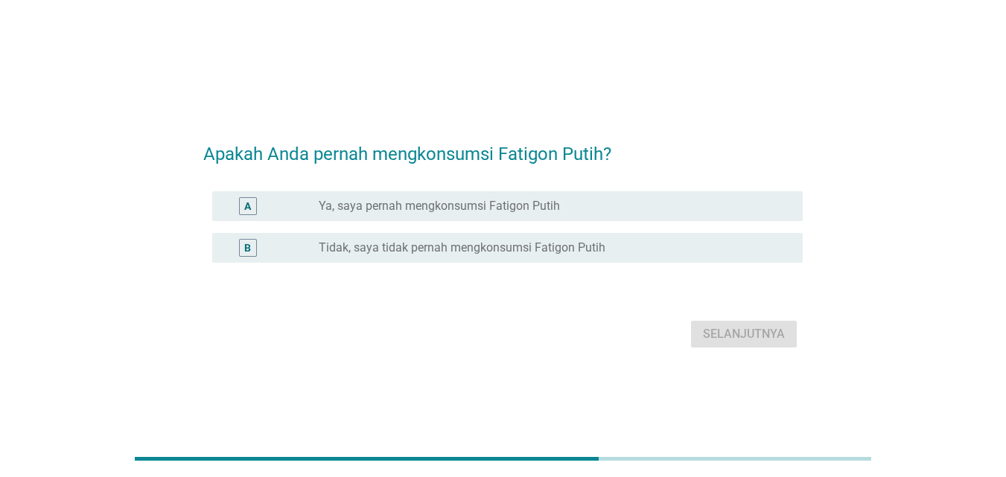
click at [327, 247] on label "Tidak, saya tidak pernah mengkonsumsi Fatigon Putih" at bounding box center [462, 247] width 287 height 15
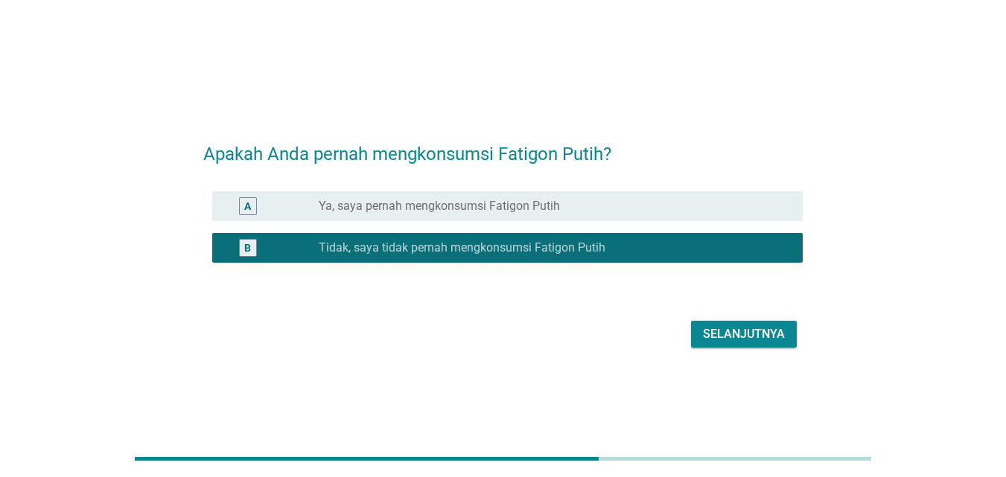
click at [749, 338] on div "Selanjutnya" at bounding box center [744, 334] width 82 height 18
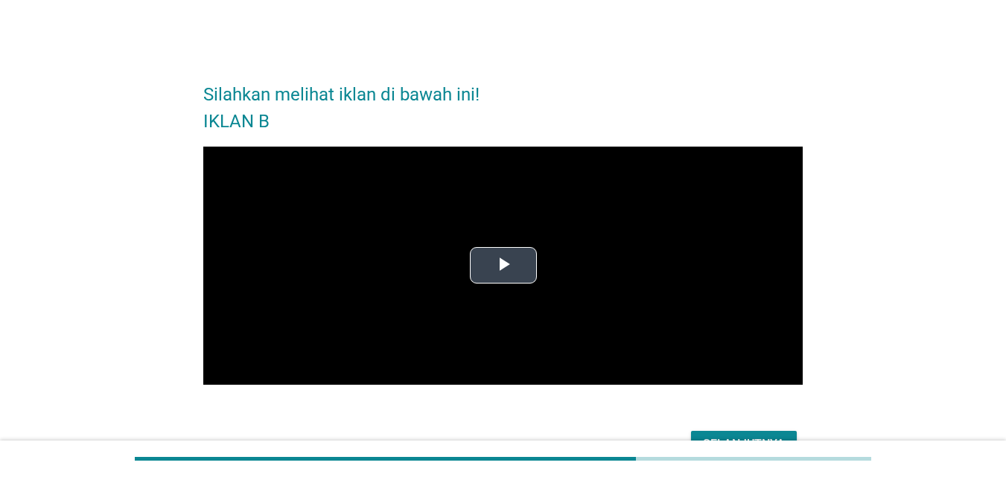
click at [503, 266] on span "Video Player" at bounding box center [503, 266] width 0 height 0
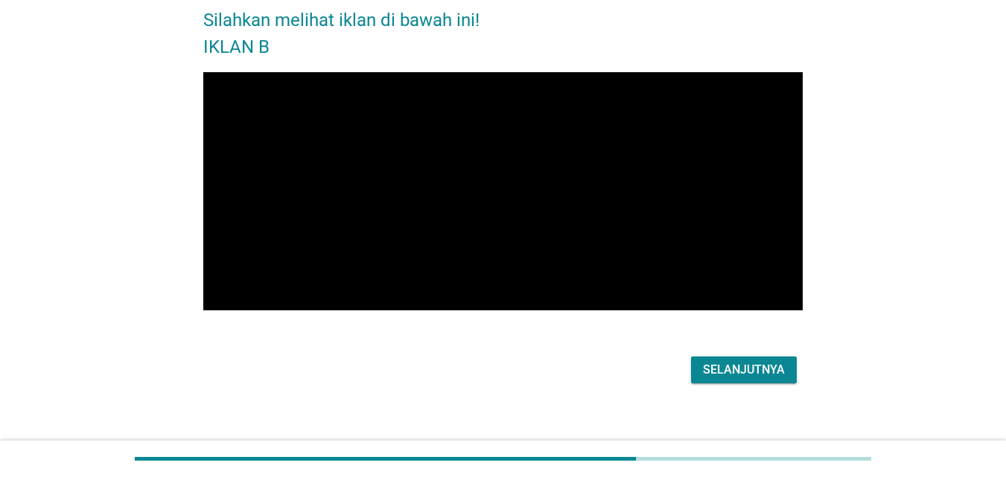
scroll to position [88, 0]
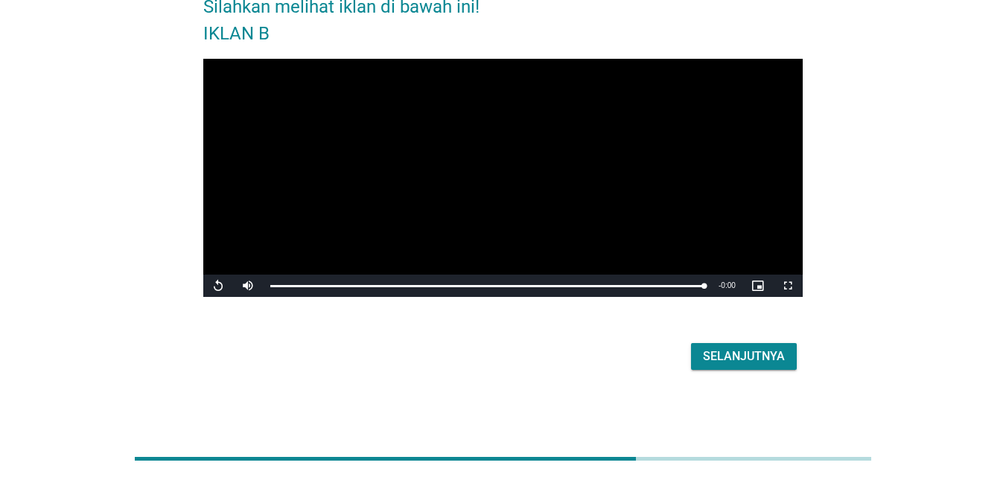
click at [738, 348] on div "Selanjutnya" at bounding box center [744, 357] width 82 height 18
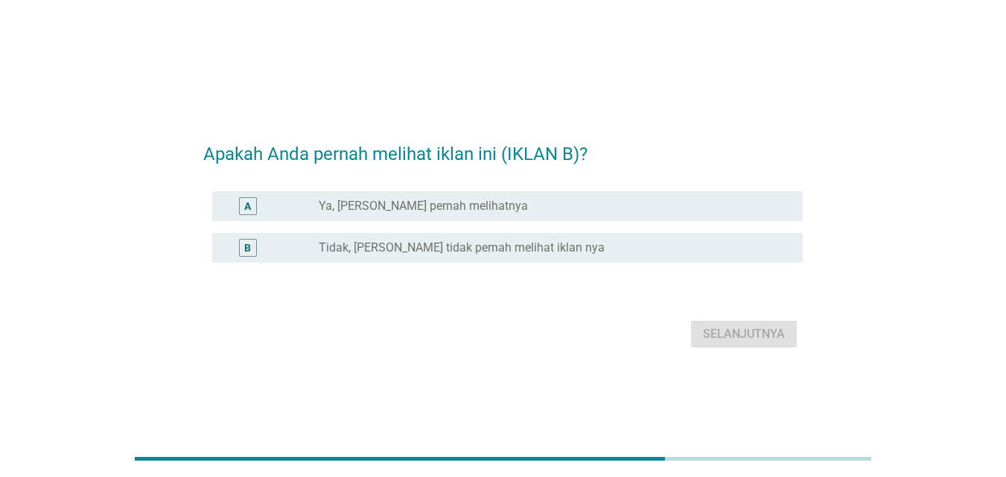
click at [552, 252] on div "radio_button_unchecked Tidak, [PERSON_NAME] tidak pernah melihat iklan nya" at bounding box center [549, 247] width 460 height 15
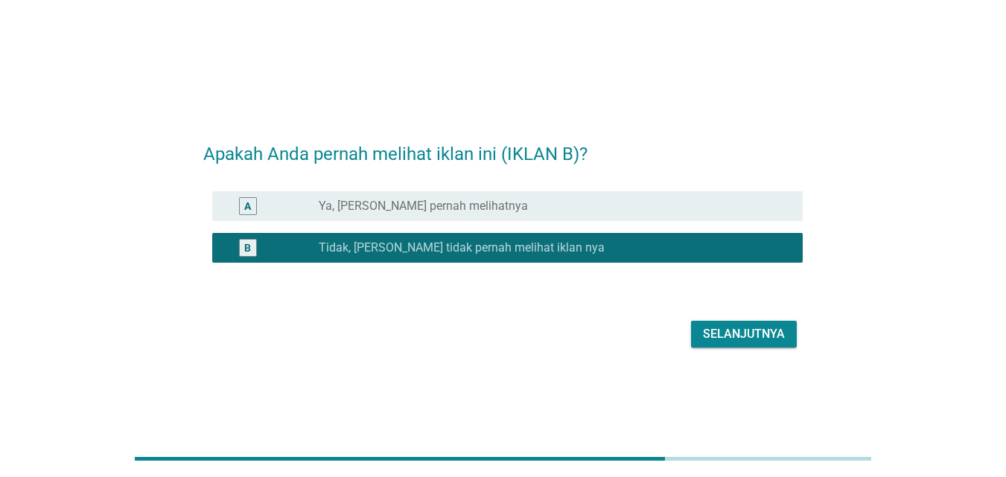
click at [720, 335] on div "Selanjutnya" at bounding box center [744, 334] width 82 height 18
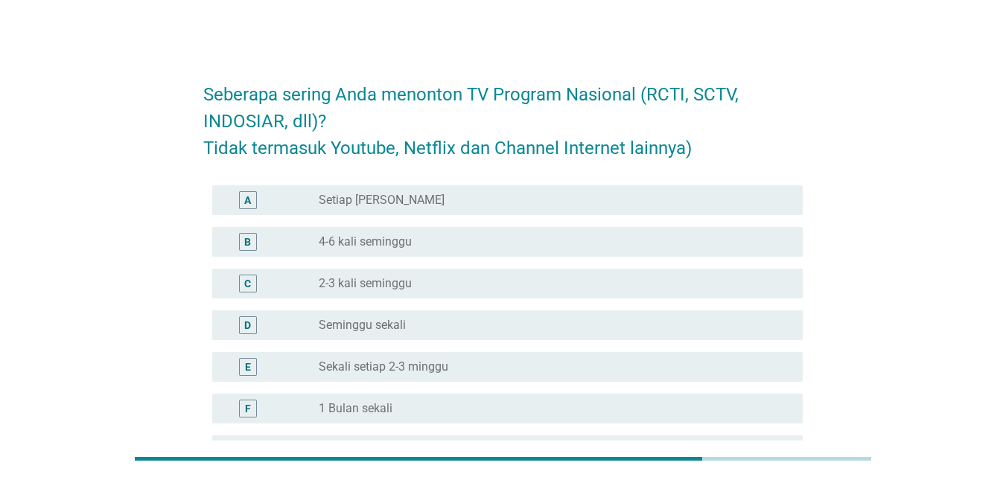
click at [651, 243] on div "radio_button_unchecked 4-6 kali seminggu" at bounding box center [549, 241] width 460 height 15
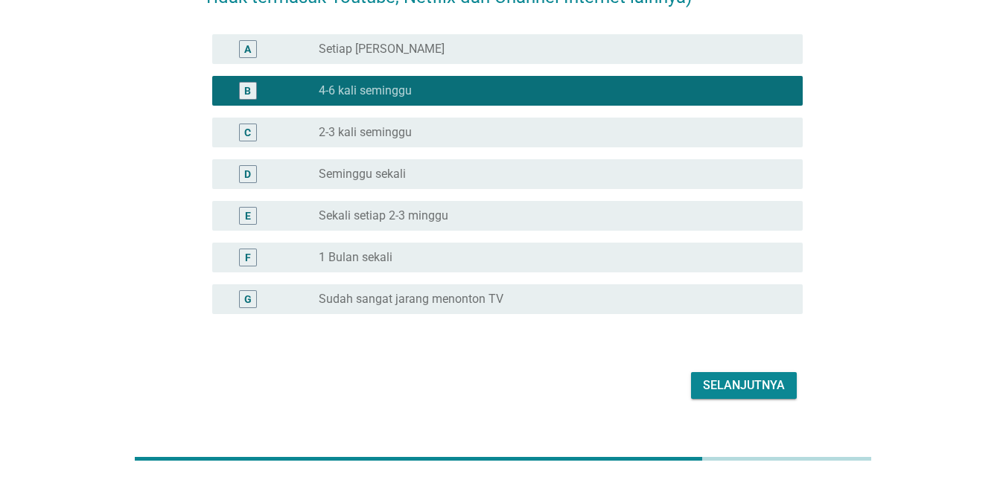
scroll to position [179, 0]
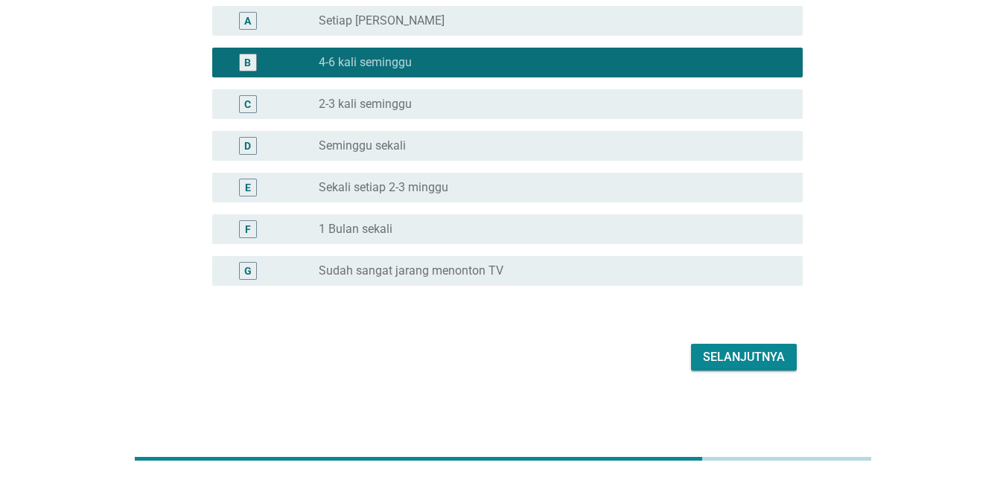
click at [782, 351] on div "Selanjutnya" at bounding box center [744, 357] width 82 height 18
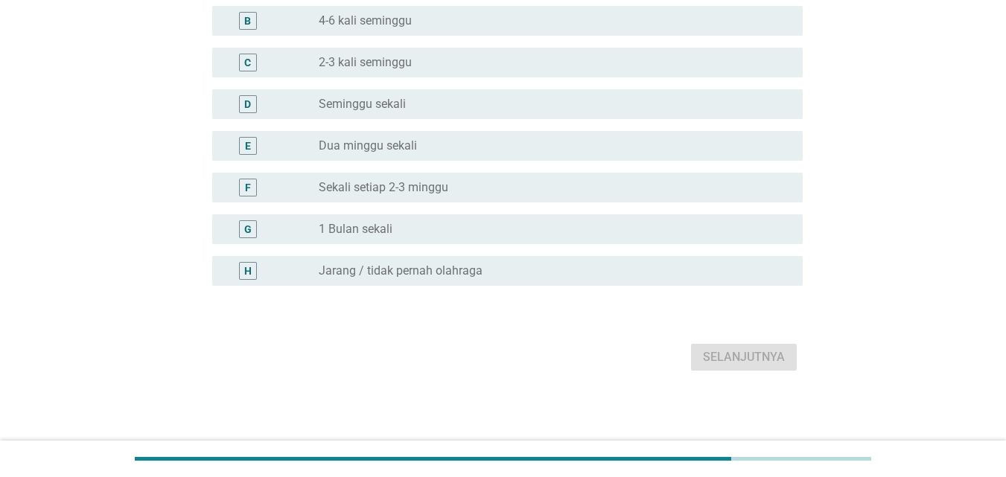
scroll to position [0, 0]
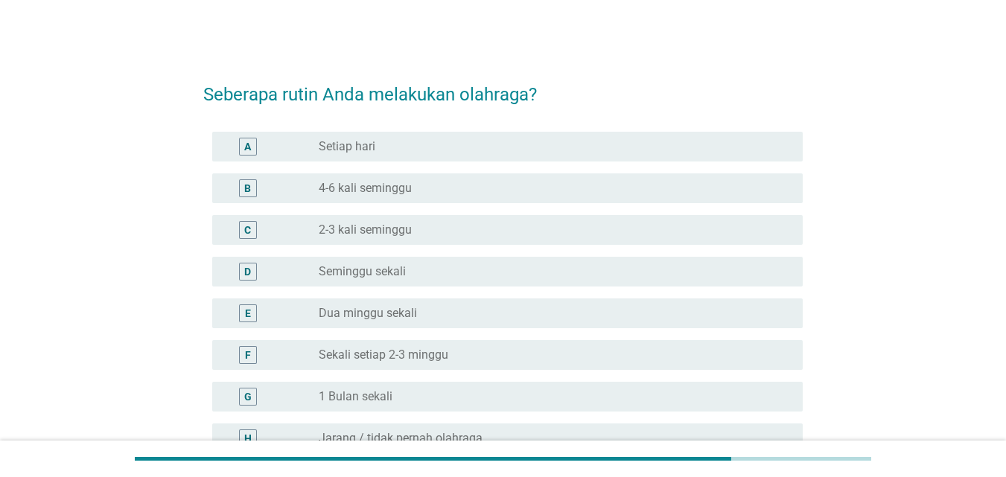
click at [503, 310] on div "radio_button_unchecked Dua minggu sekali" at bounding box center [549, 313] width 460 height 15
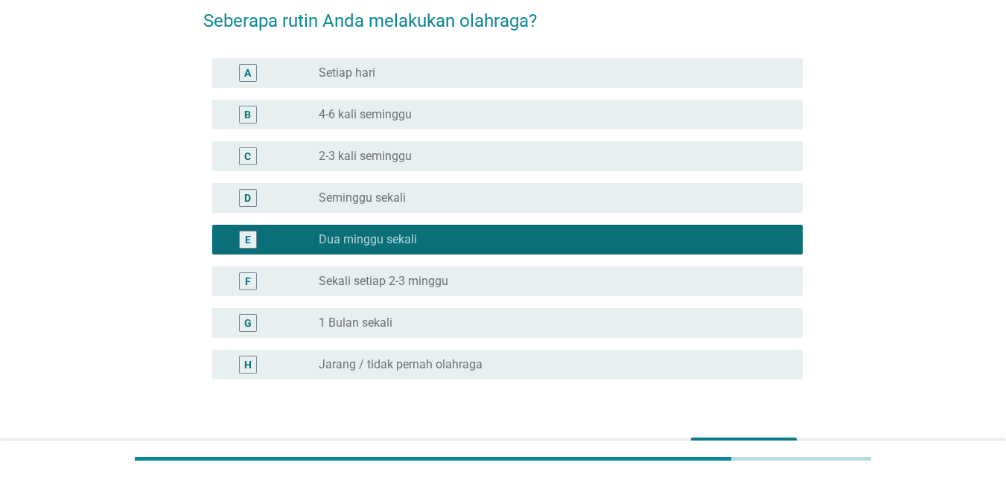
scroll to position [167, 0]
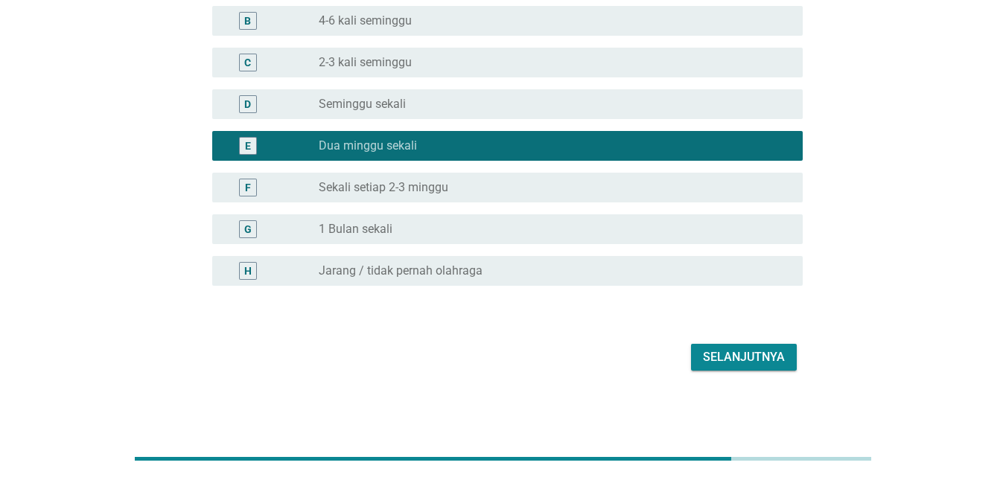
click at [758, 354] on div "Selanjutnya" at bounding box center [744, 357] width 82 height 18
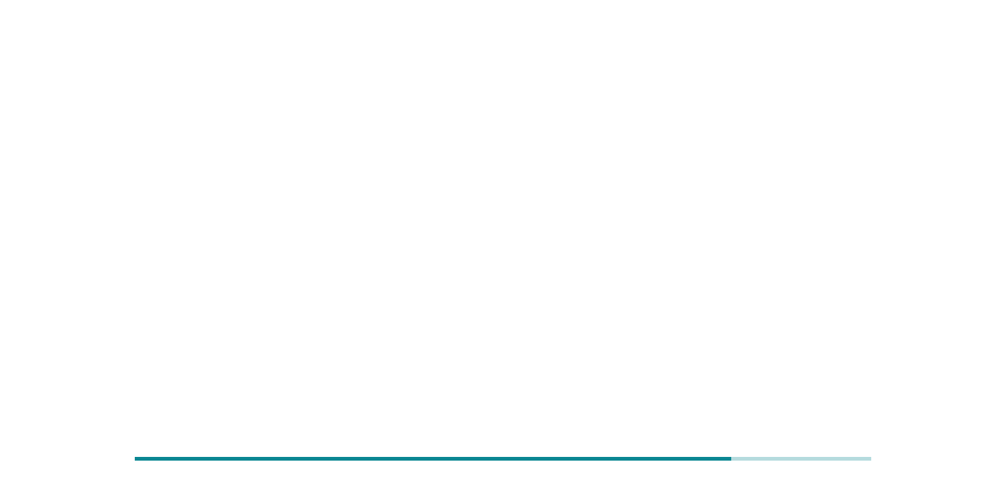
scroll to position [0, 0]
